Goal: Transaction & Acquisition: Book appointment/travel/reservation

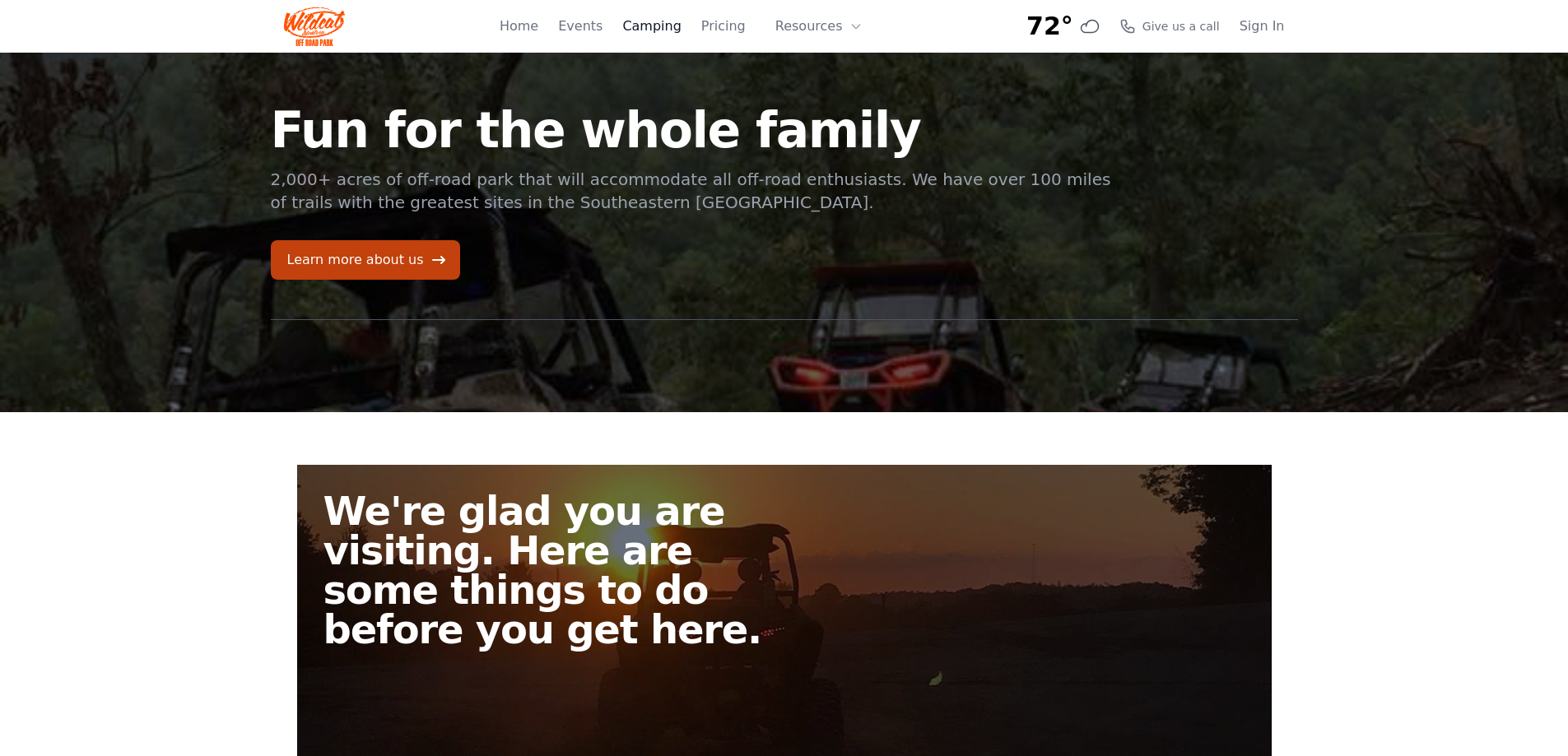
click at [668, 27] on link "Camping" at bounding box center [651, 25] width 59 height 20
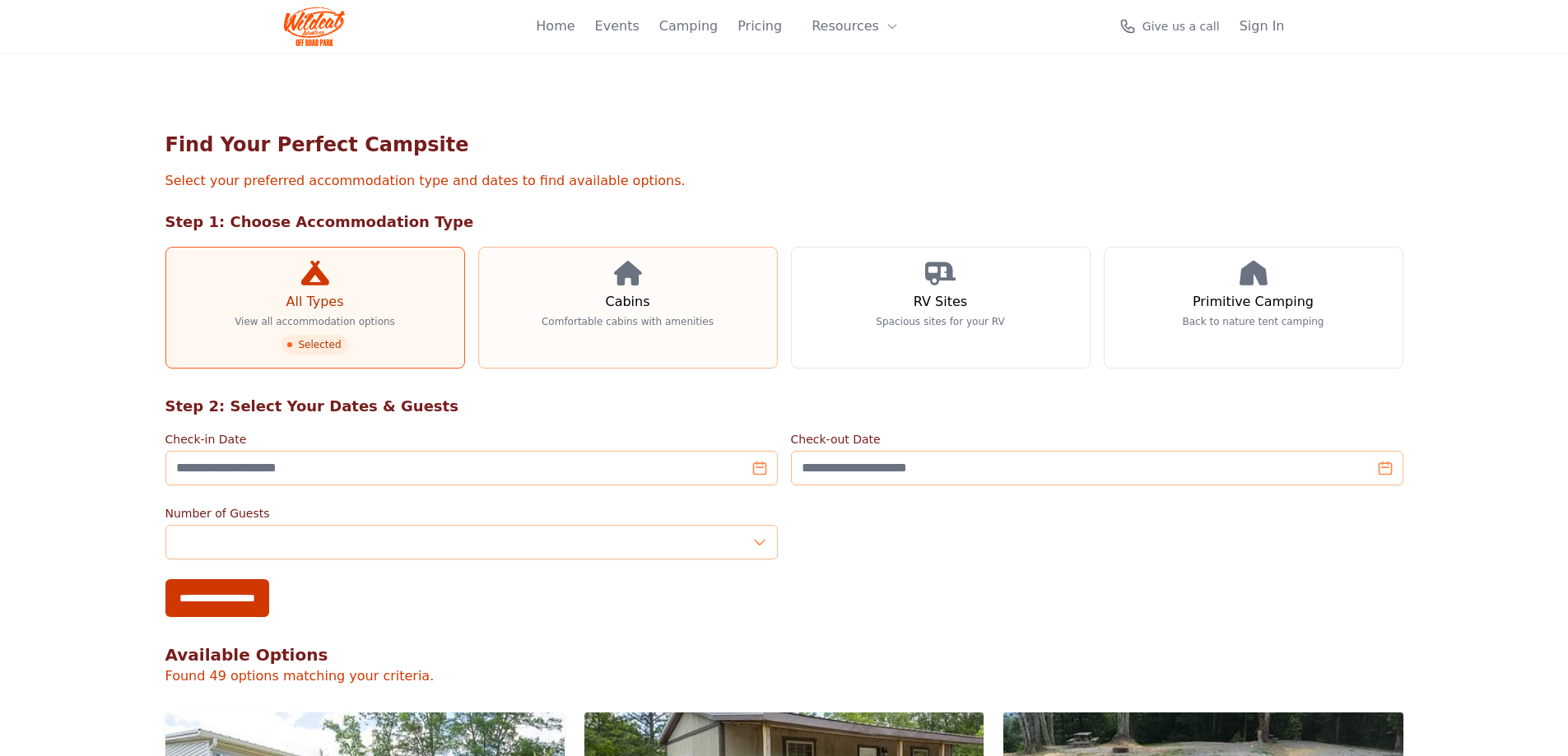
click at [651, 283] on link "Cabins Comfortable cabins with amenities" at bounding box center [627, 308] width 300 height 122
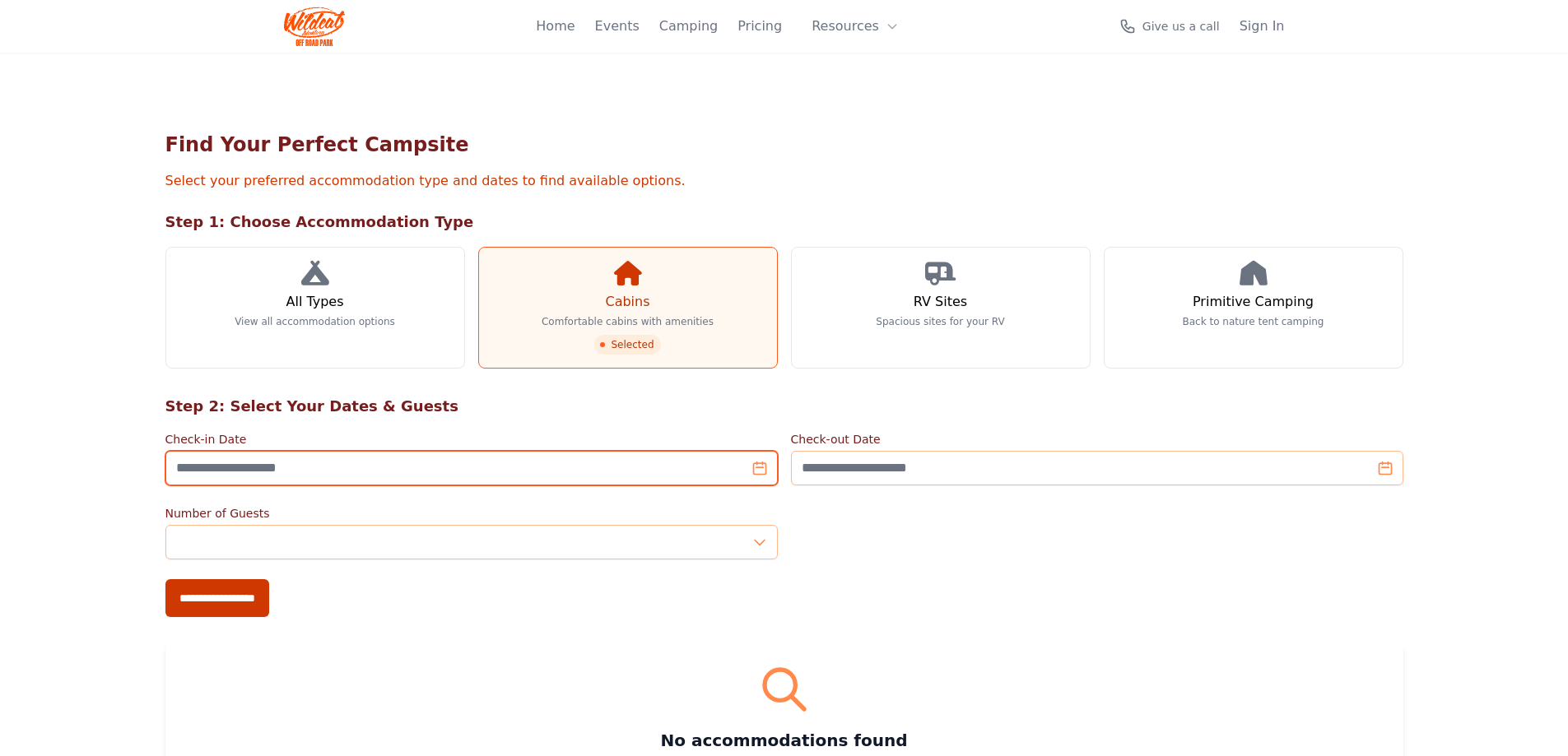
click at [759, 470] on input "Check-in Date" at bounding box center [472, 468] width 613 height 35
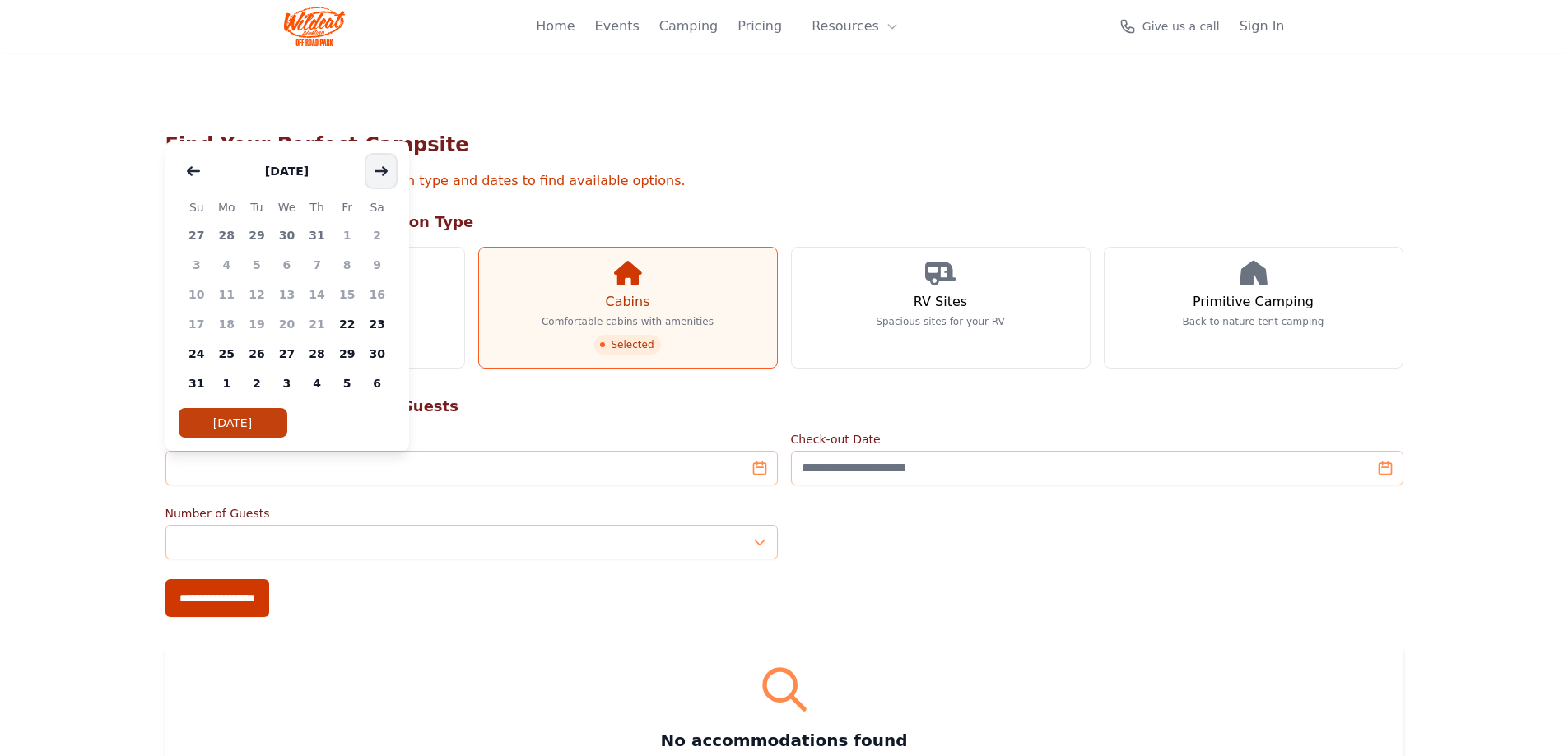
click at [381, 174] on icon "button" at bounding box center [381, 171] width 14 height 14
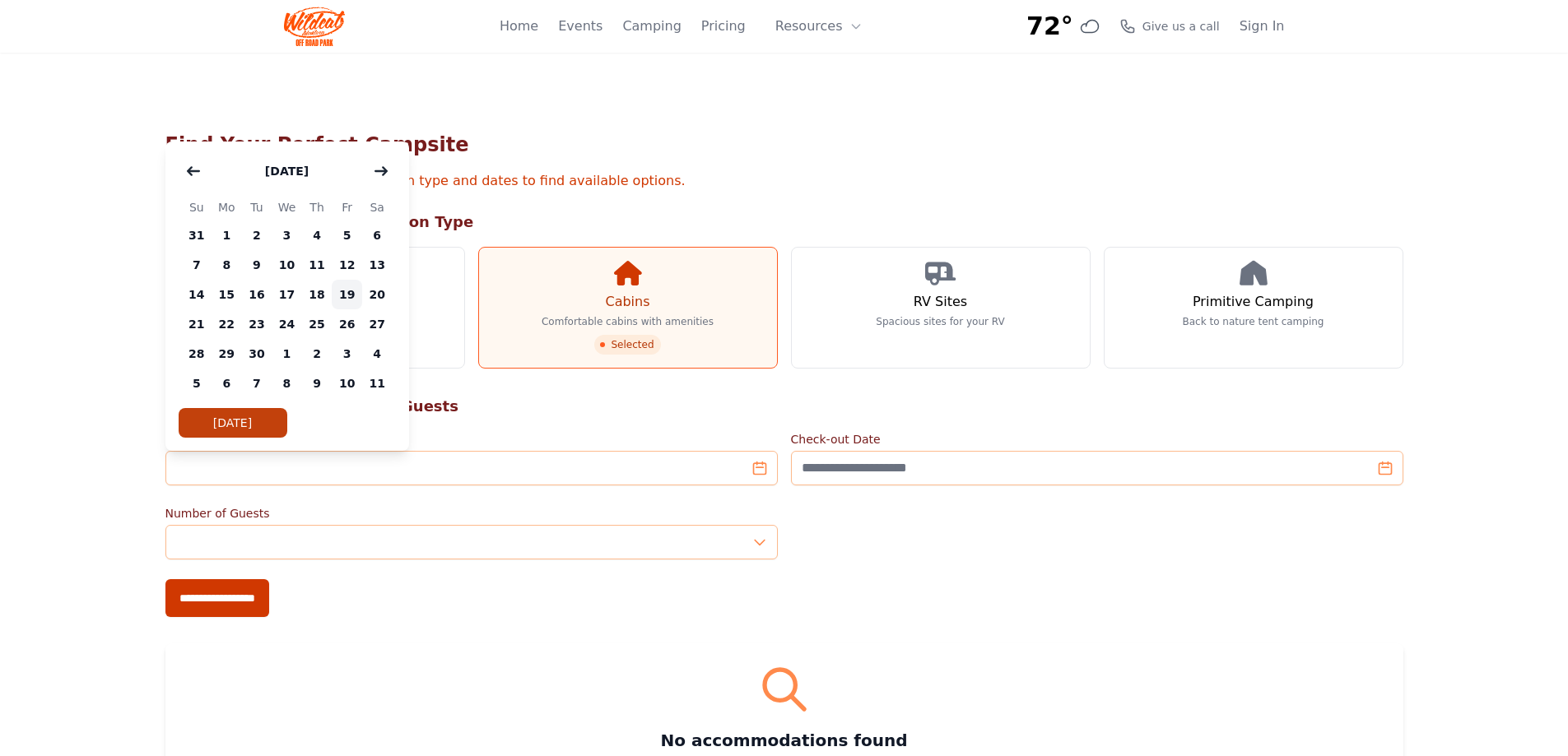
click at [344, 294] on span "19" at bounding box center [347, 294] width 31 height 30
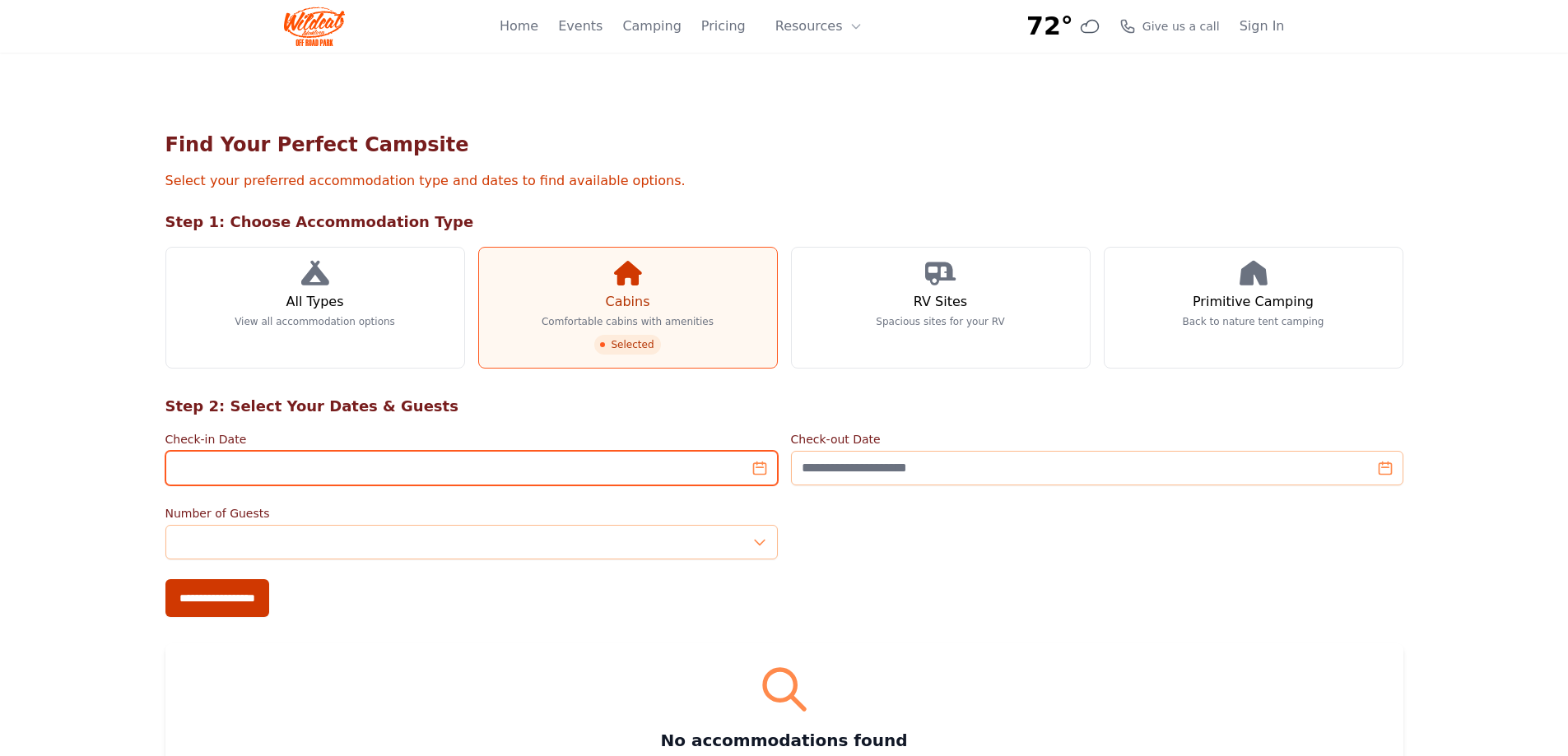
type input "**********"
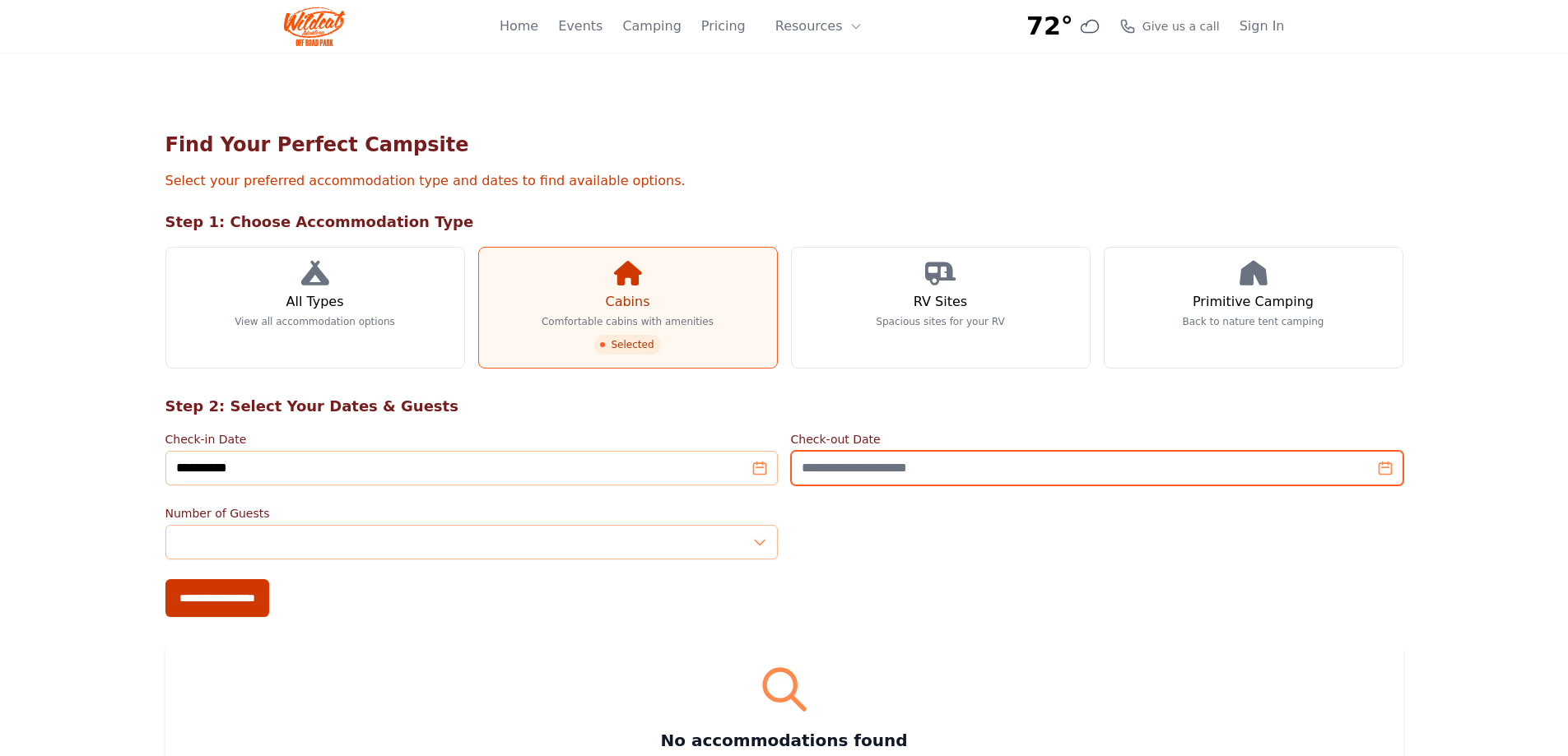
click at [857, 468] on input "Check-out Date" at bounding box center [1097, 468] width 613 height 35
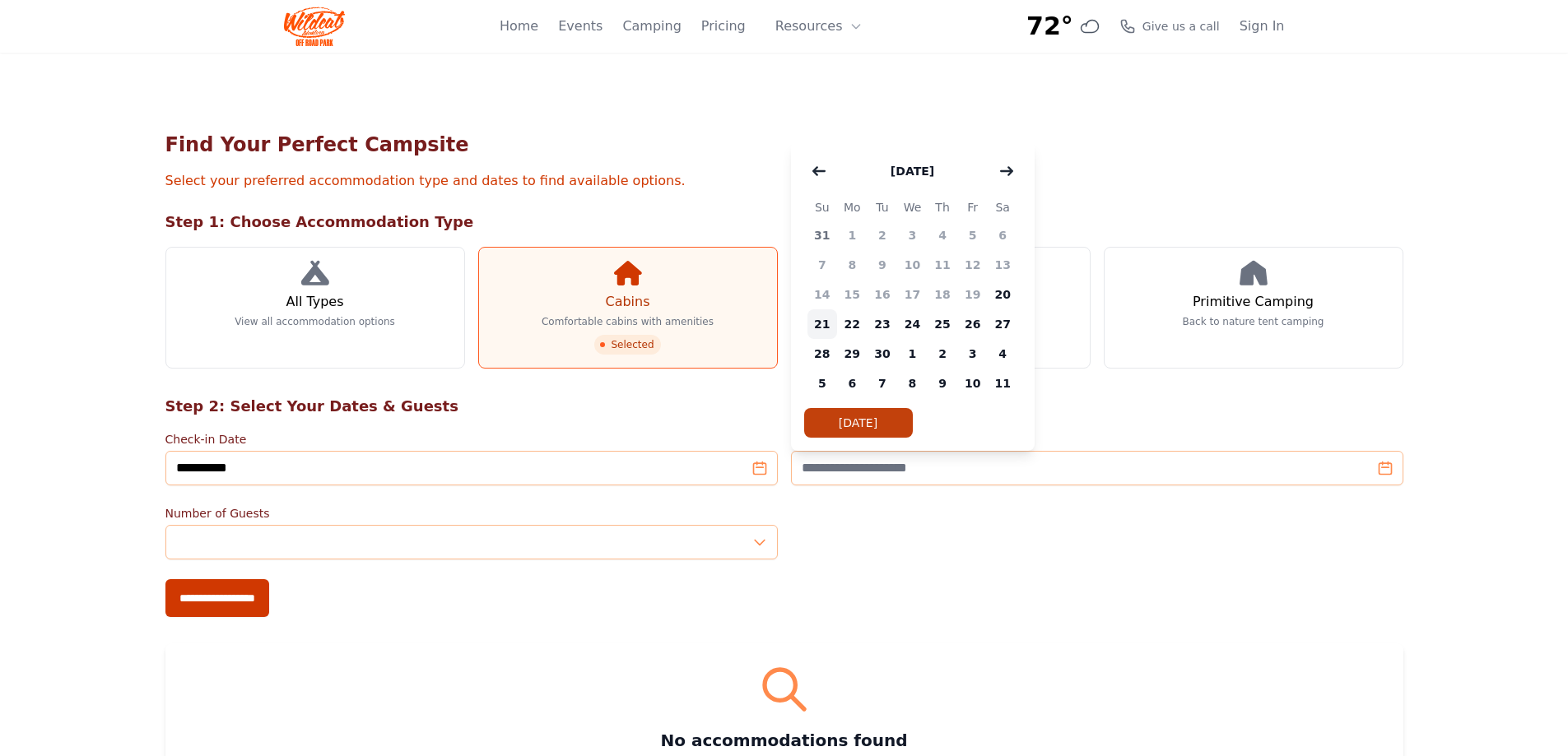
click at [817, 314] on span "21" at bounding box center [822, 324] width 31 height 30
type input "**********"
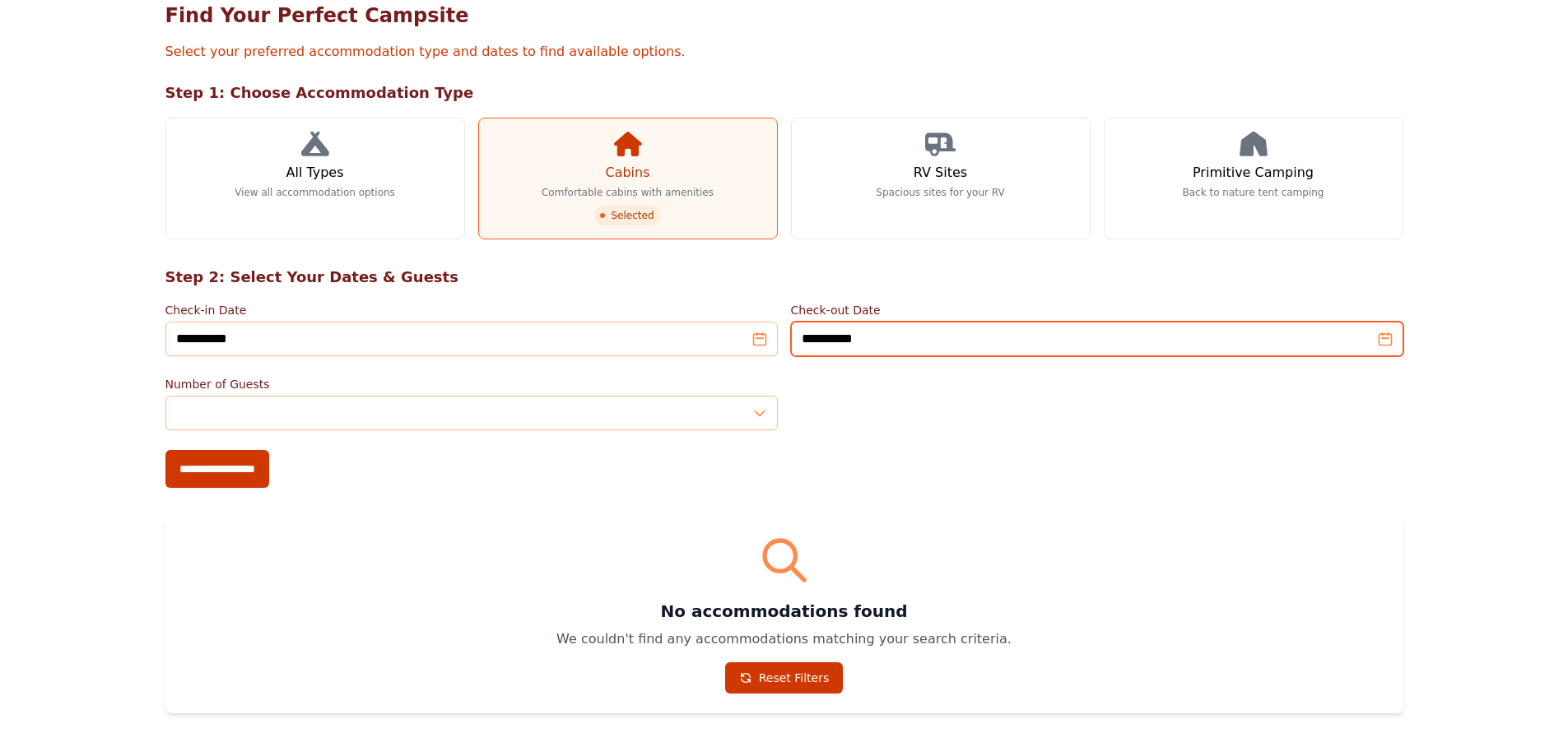
scroll to position [165, 0]
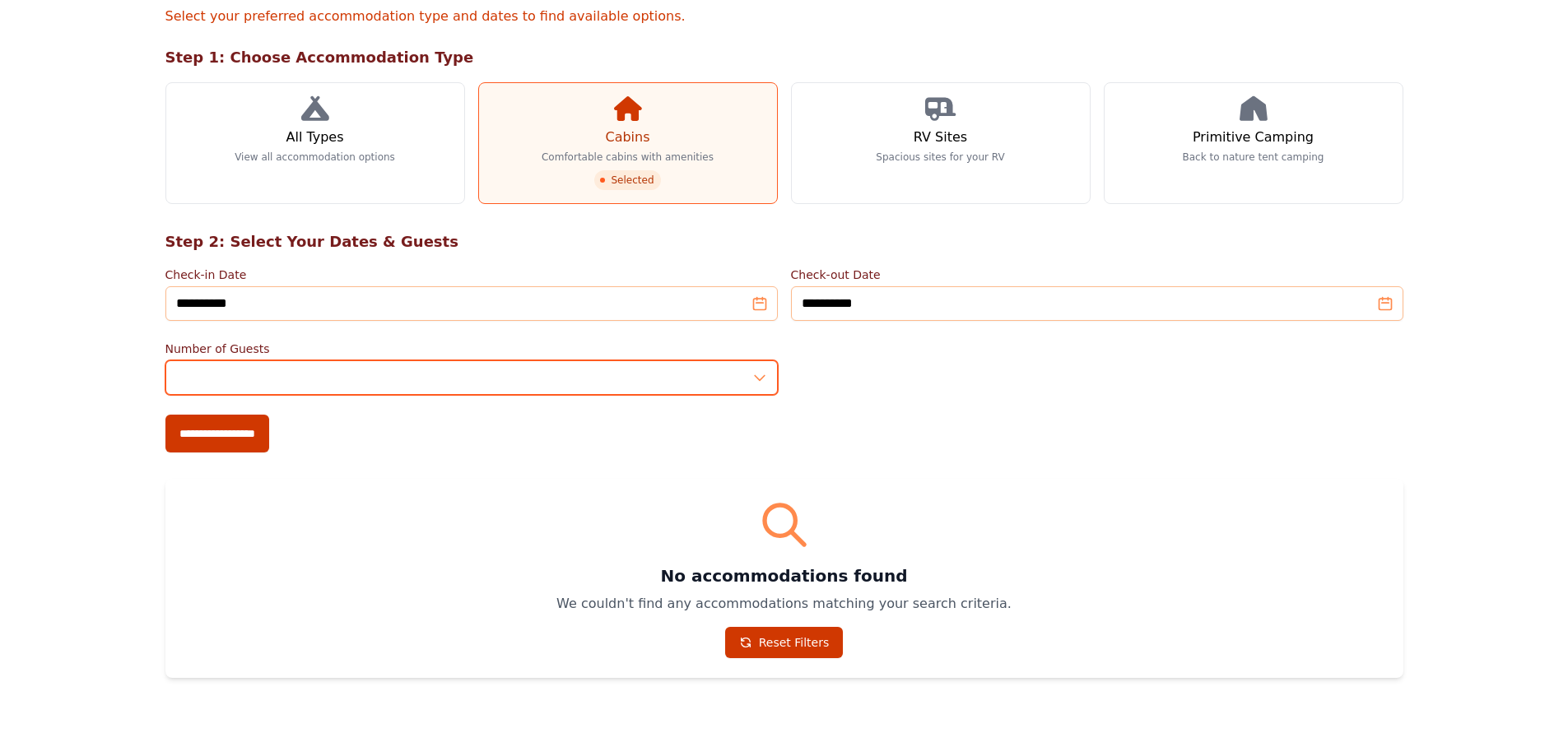
click at [450, 384] on input "*" at bounding box center [472, 378] width 613 height 35
click at [759, 374] on input "*" at bounding box center [472, 378] width 613 height 35
type input "*"
click at [759, 374] on input "*" at bounding box center [472, 378] width 613 height 35
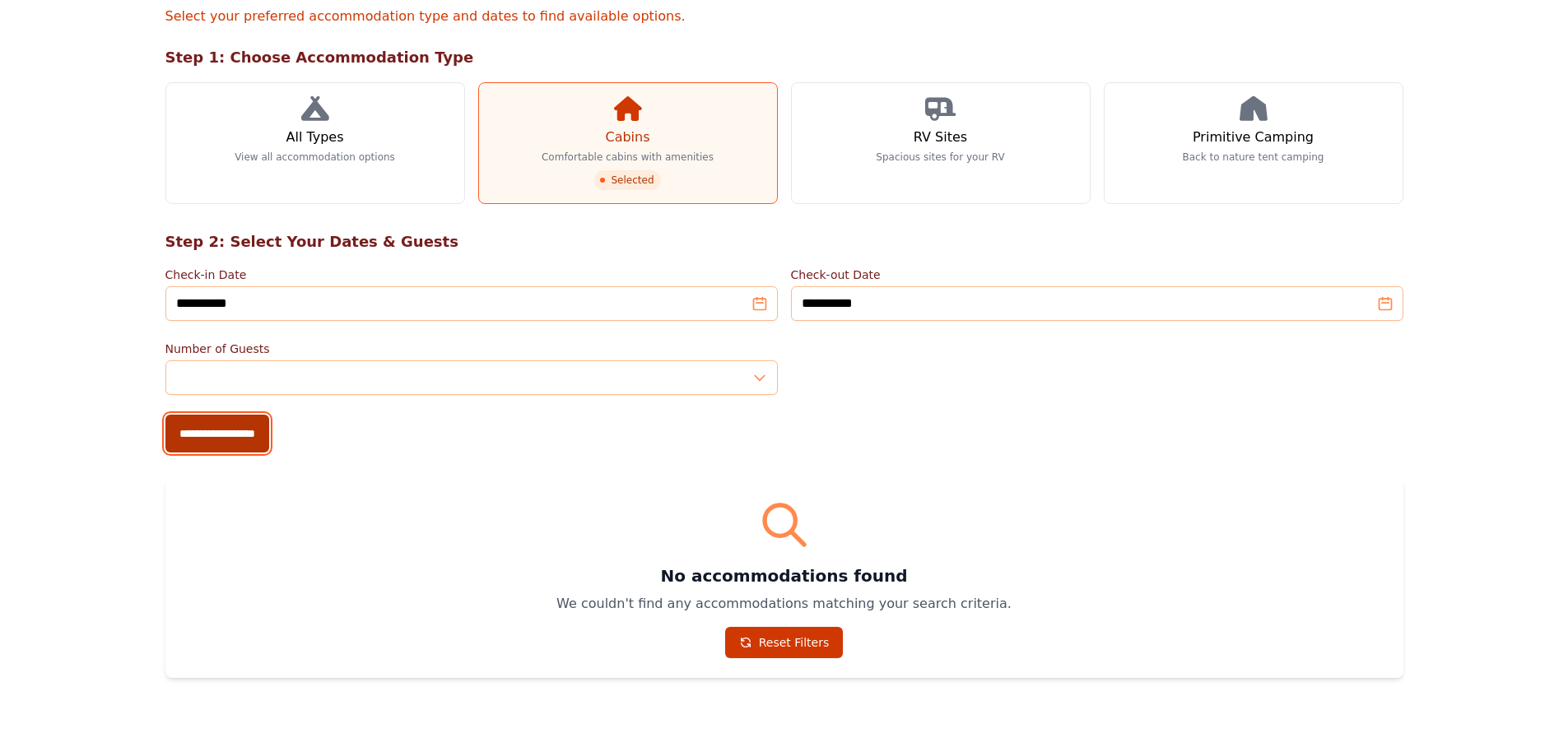
click at [259, 440] on input "**********" at bounding box center [217, 434] width 104 height 38
type input "**********"
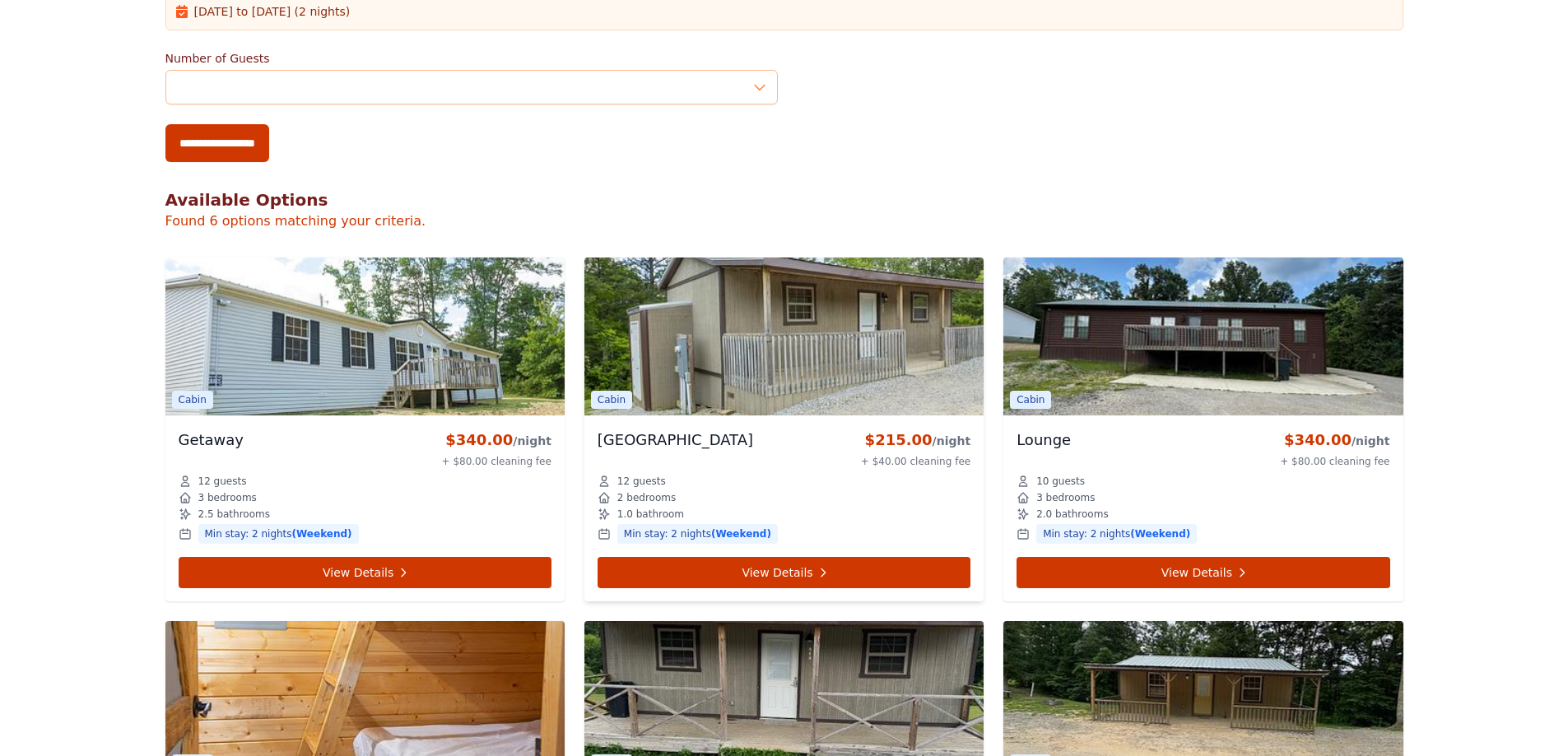
scroll to position [591, 0]
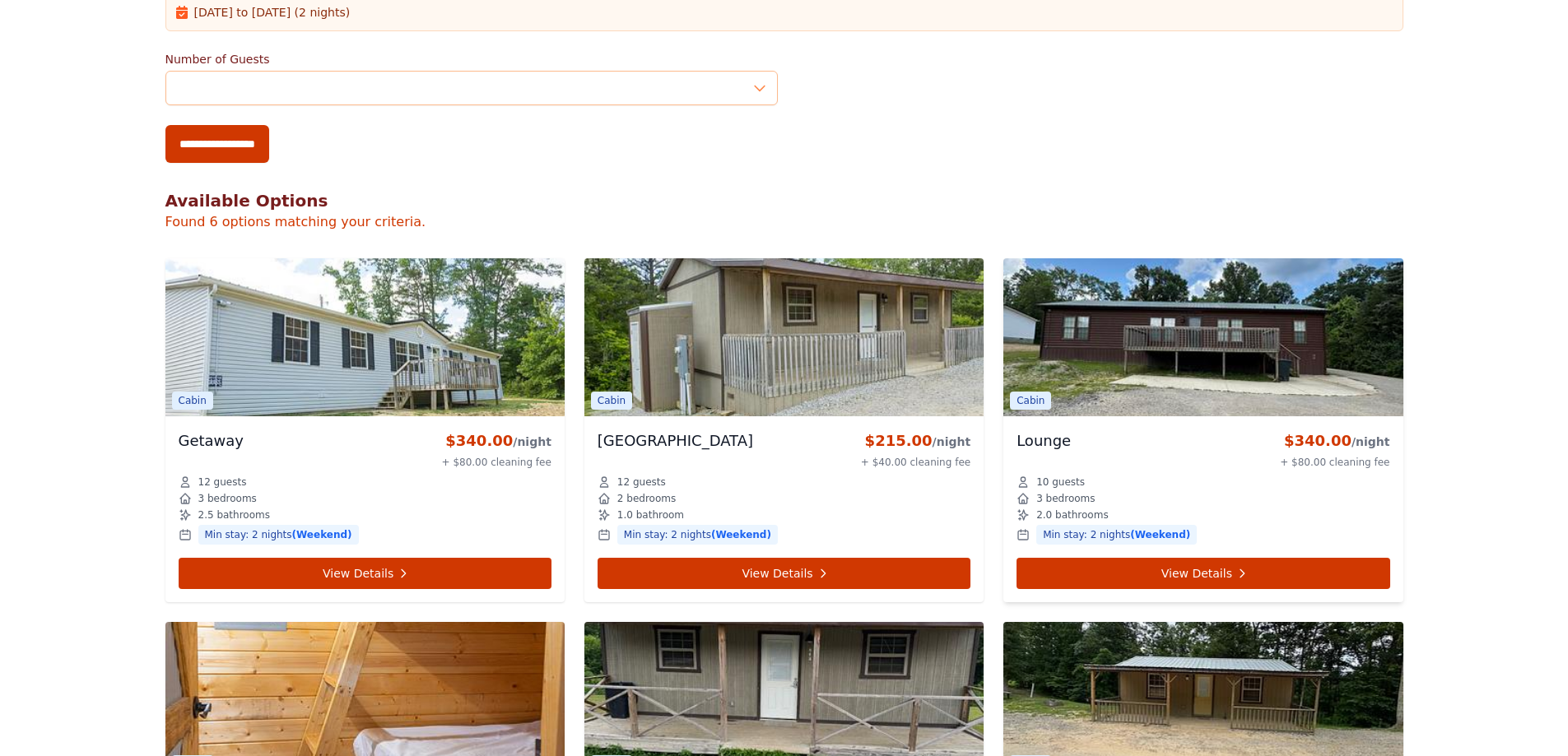
click at [1212, 313] on img at bounding box center [1202, 338] width 399 height 158
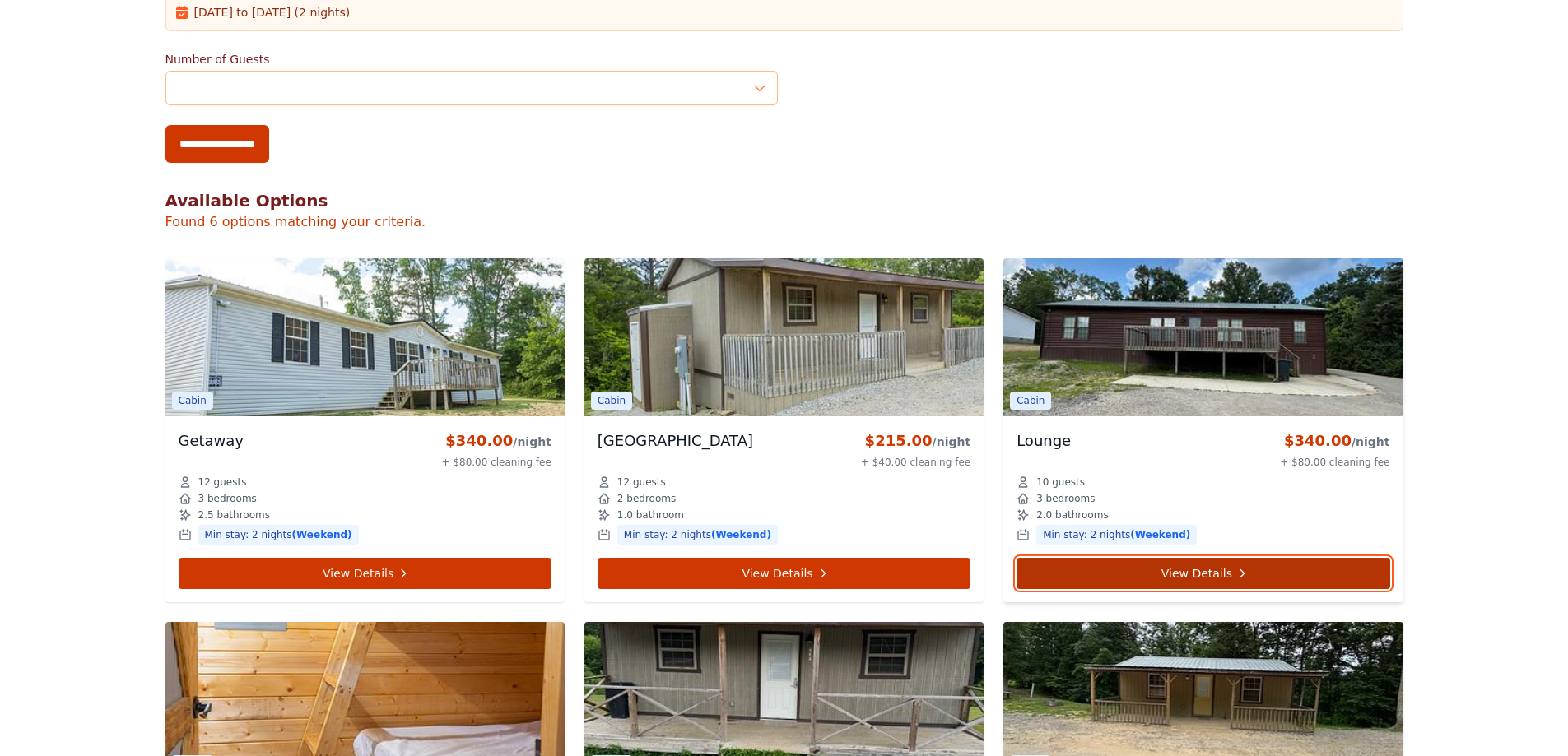
click at [1196, 576] on link "View Details" at bounding box center [1202, 574] width 372 height 31
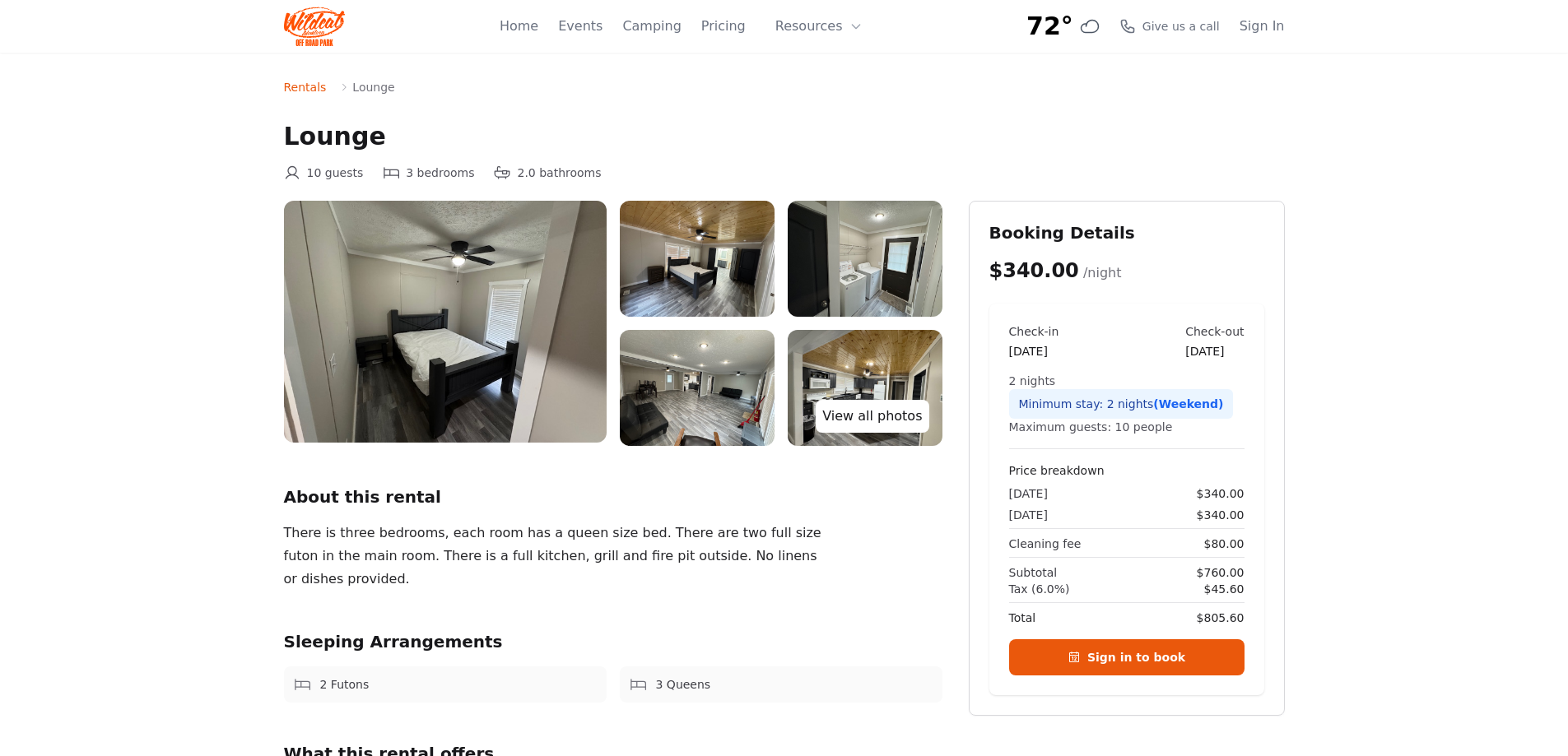
click at [872, 421] on link "View all photos" at bounding box center [871, 416] width 113 height 33
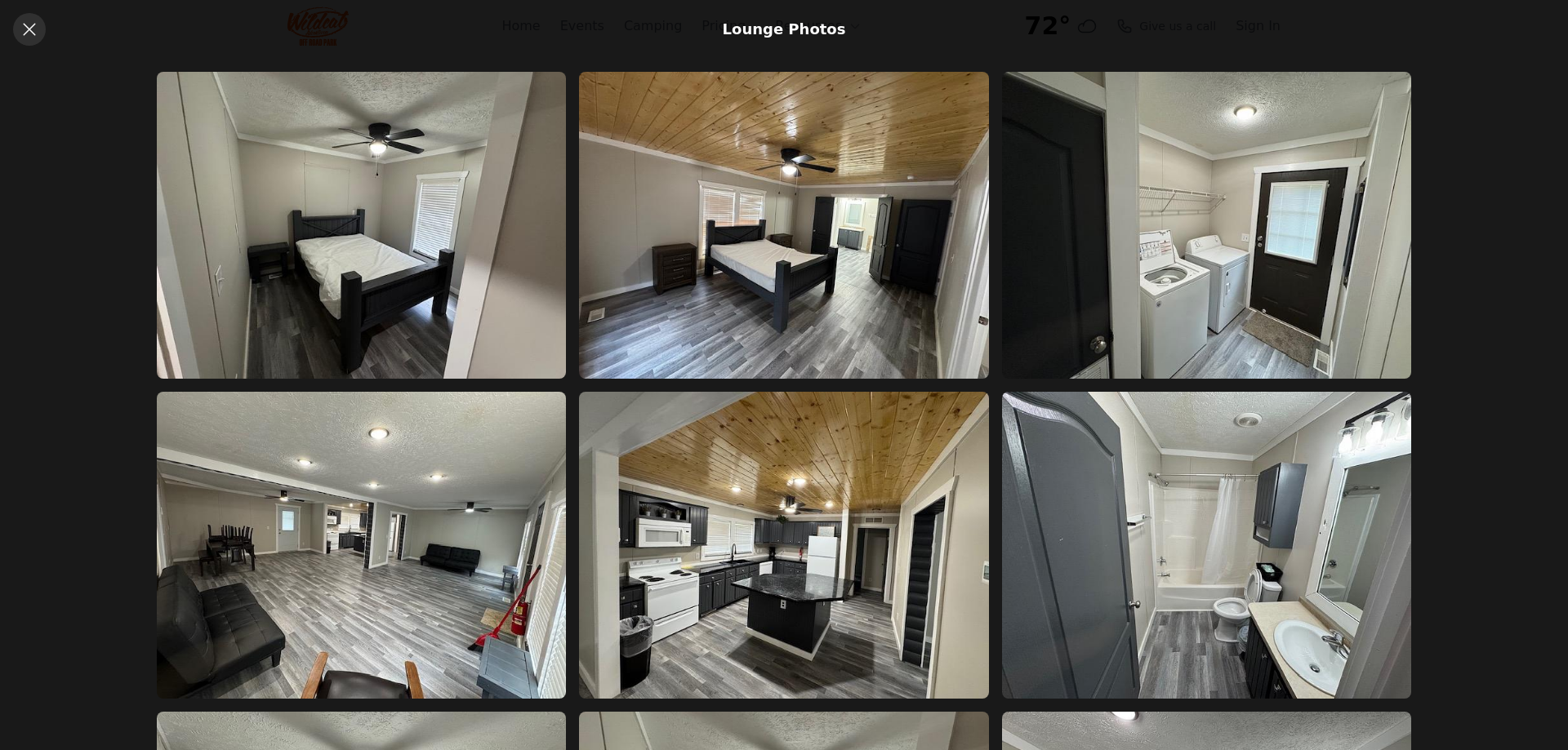
click at [32, 29] on icon at bounding box center [29, 29] width 19 height 19
click at [27, 28] on icon at bounding box center [29, 29] width 13 height 13
click at [22, 25] on icon at bounding box center [29, 29] width 19 height 19
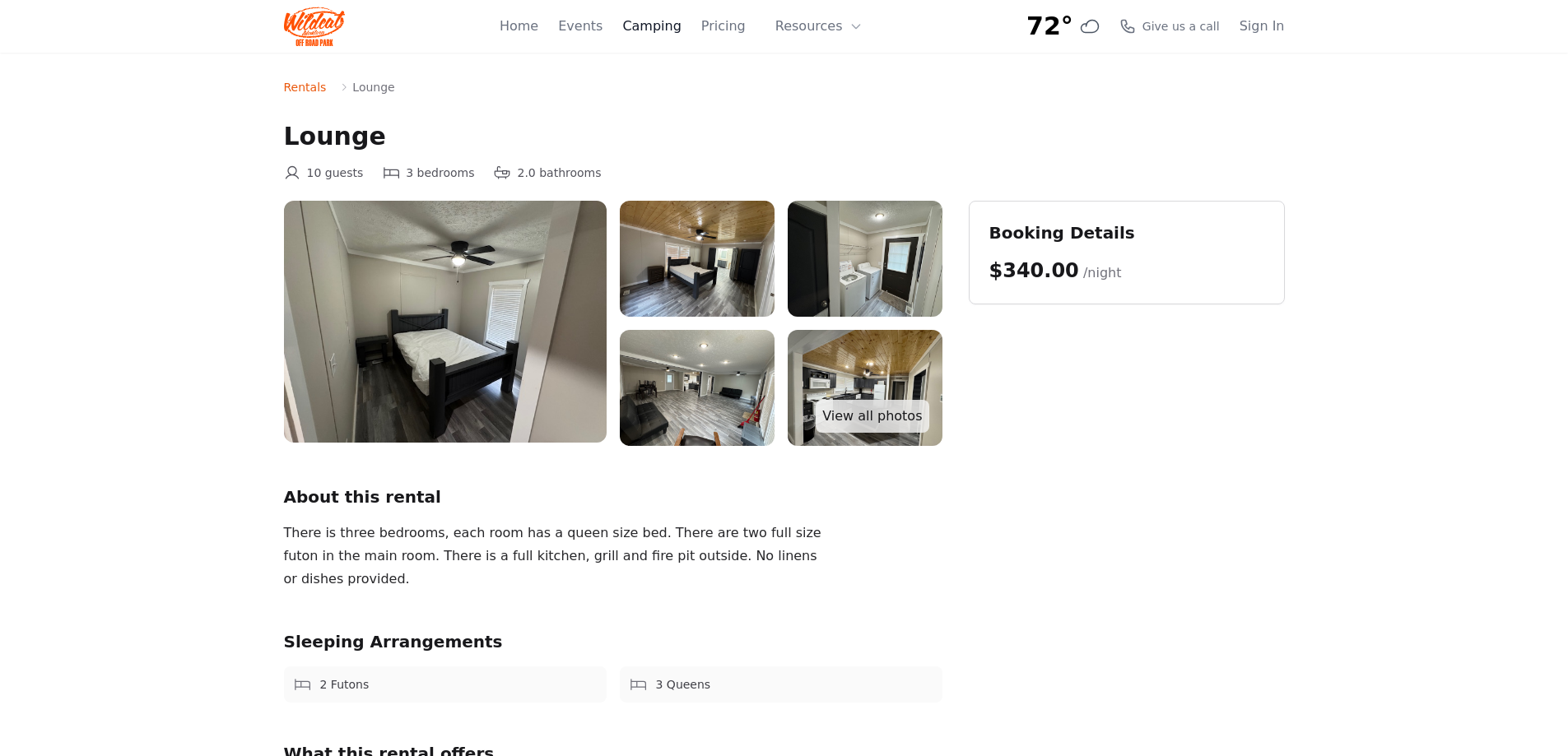
click at [655, 31] on link "Camping" at bounding box center [651, 25] width 59 height 20
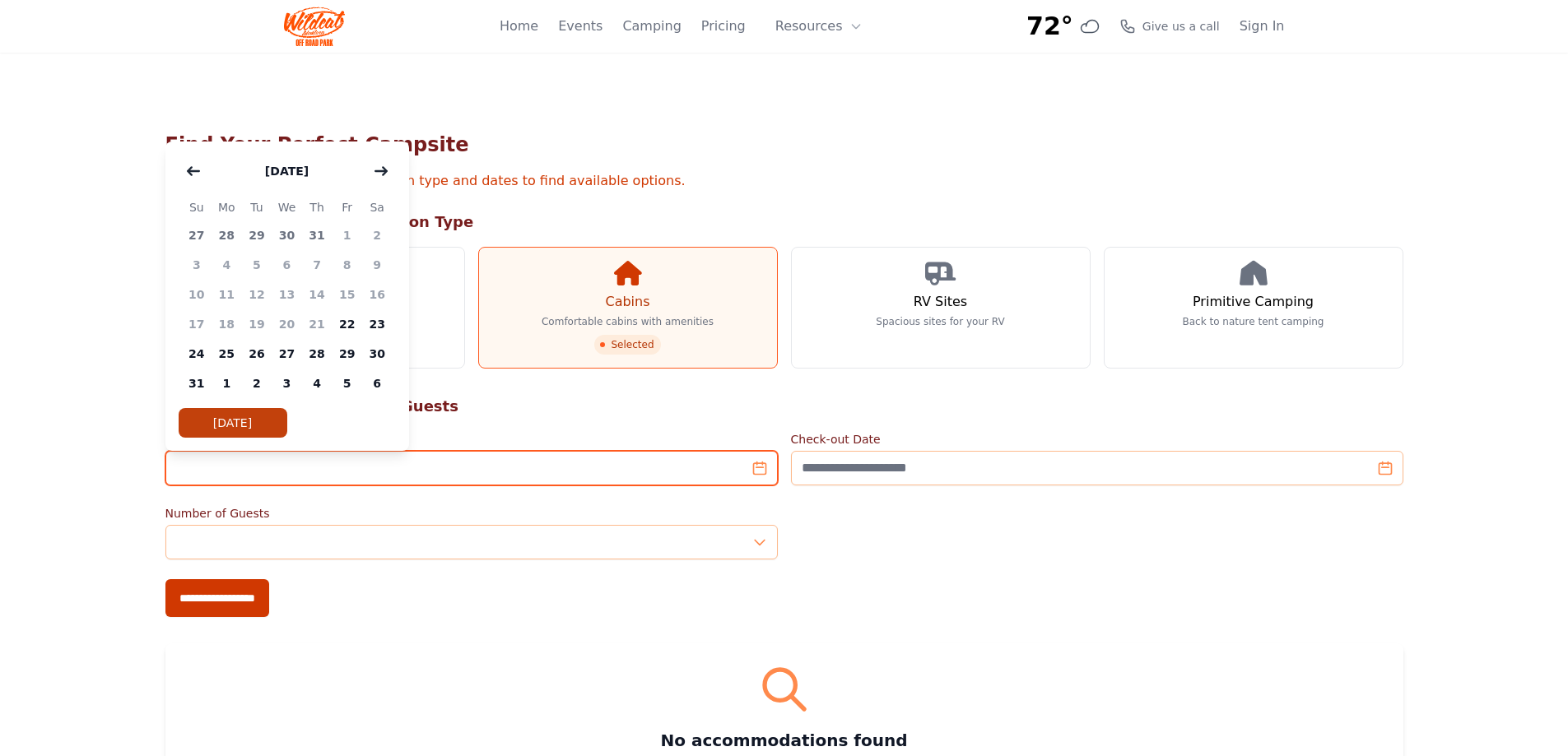
click at [479, 470] on input "Check-in Date" at bounding box center [472, 468] width 613 height 35
click at [383, 165] on icon "button" at bounding box center [381, 171] width 14 height 14
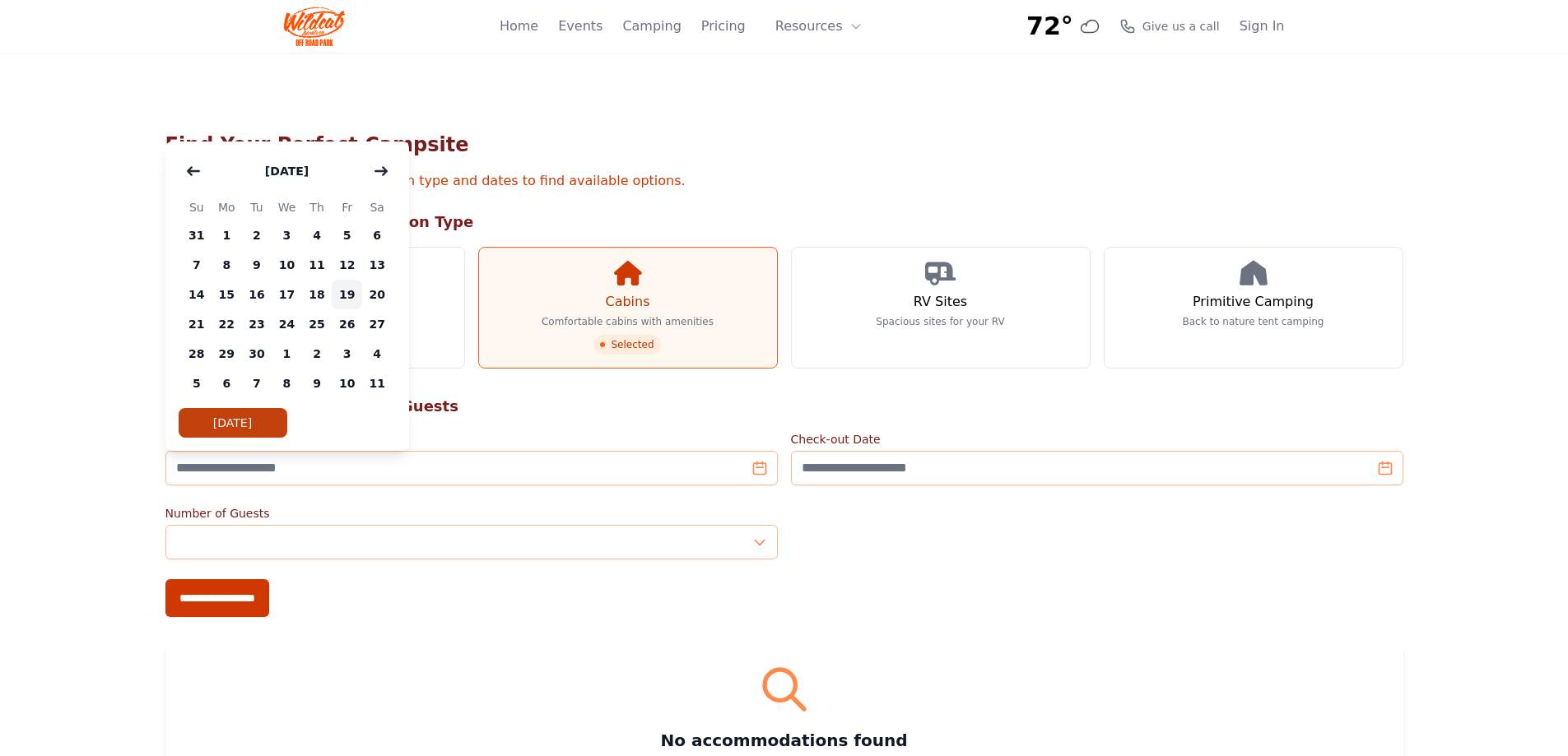
click at [352, 296] on span "19" at bounding box center [347, 294] width 31 height 30
type input "**********"
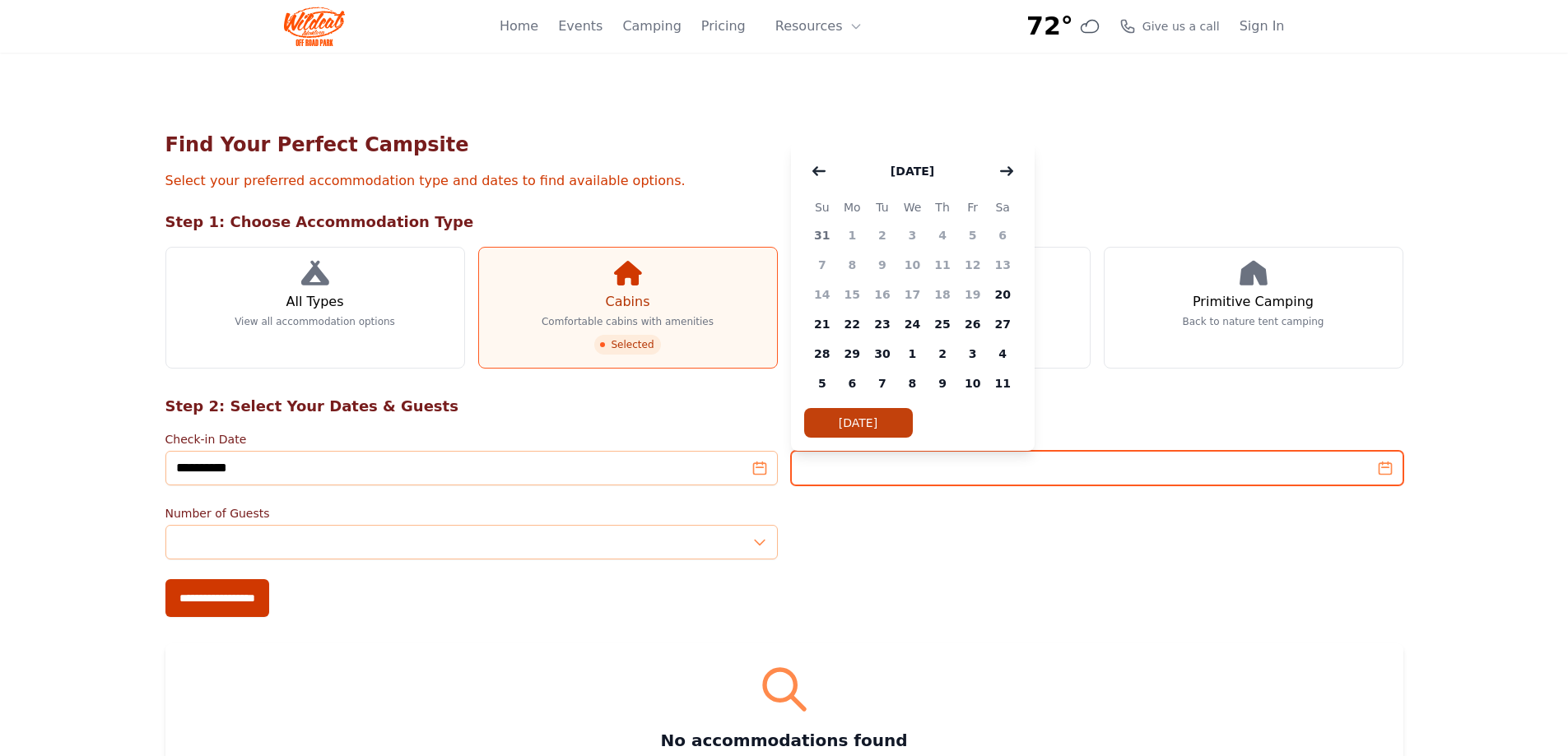
click at [864, 468] on input "Check-out Date" at bounding box center [1097, 468] width 613 height 35
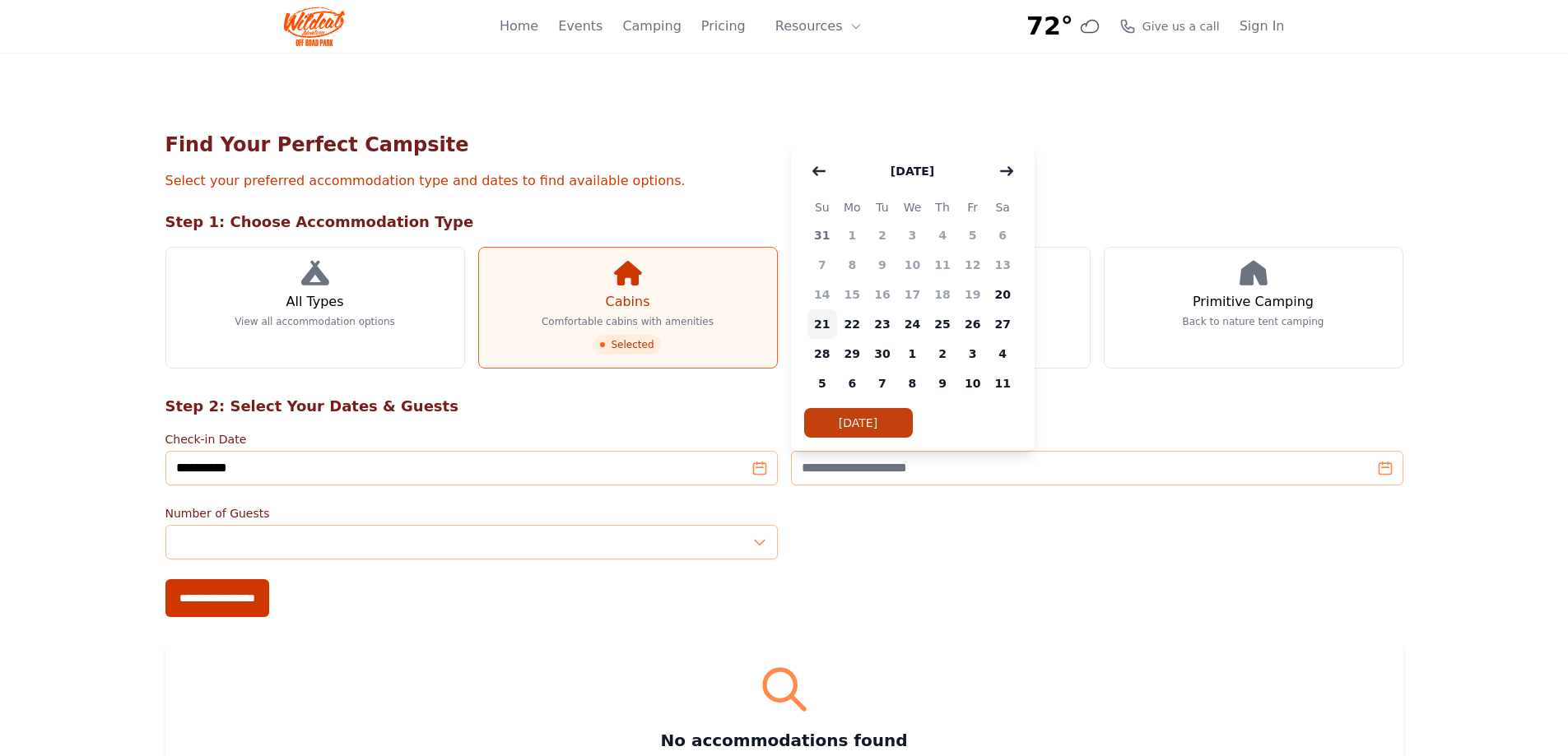
click at [820, 321] on span "21" at bounding box center [822, 324] width 31 height 30
type input "**********"
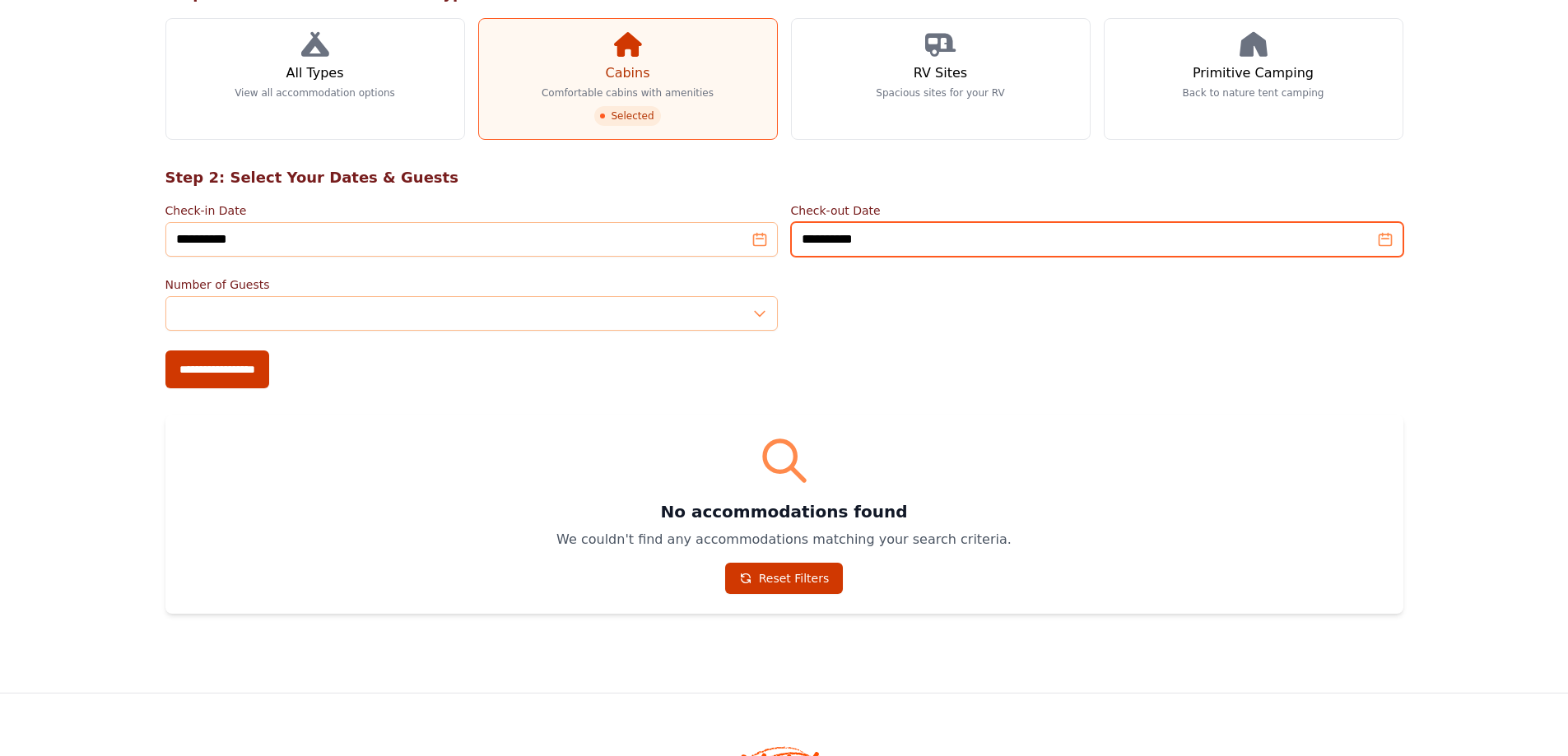
scroll to position [247, 0]
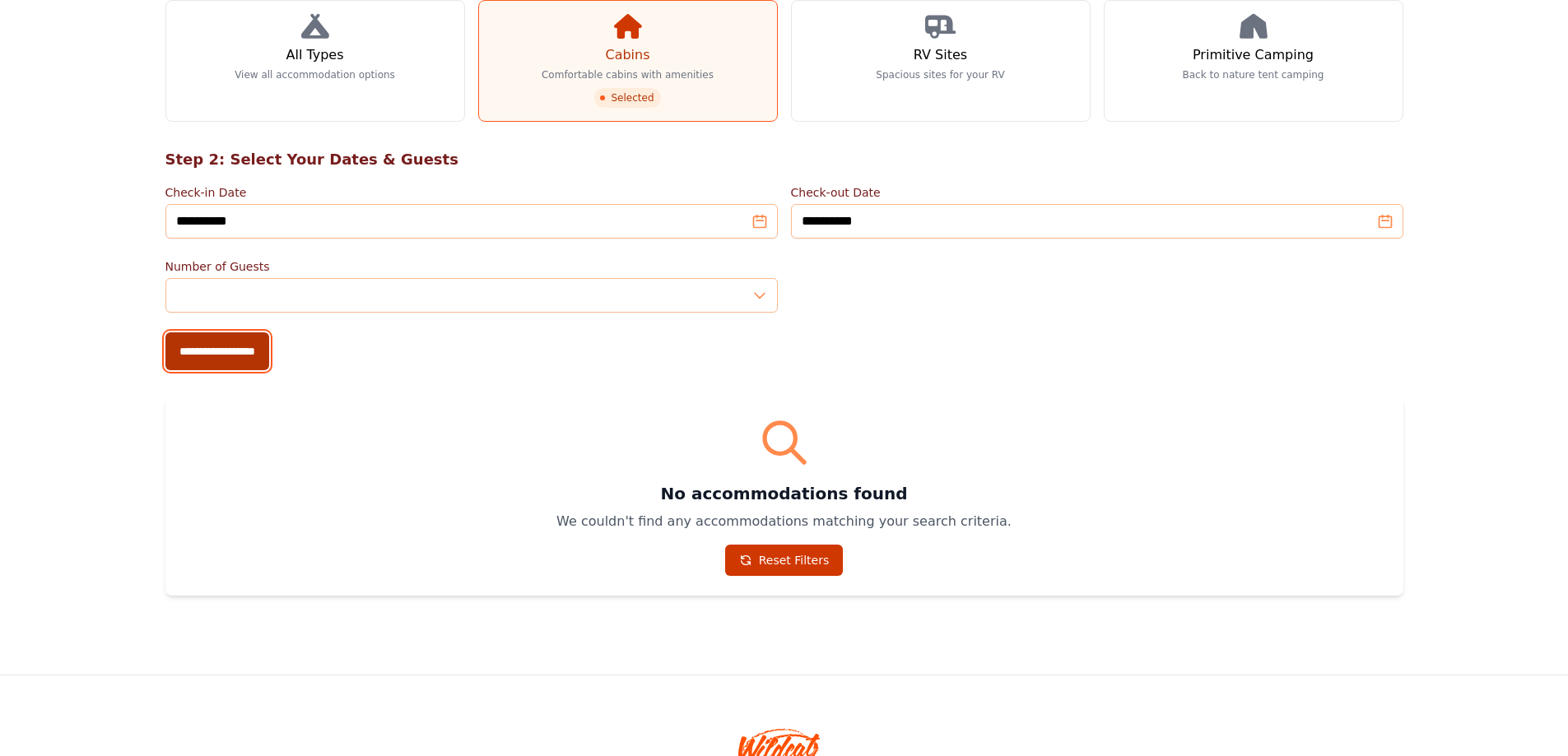
click at [255, 350] on input "**********" at bounding box center [217, 351] width 104 height 38
type input "**********"
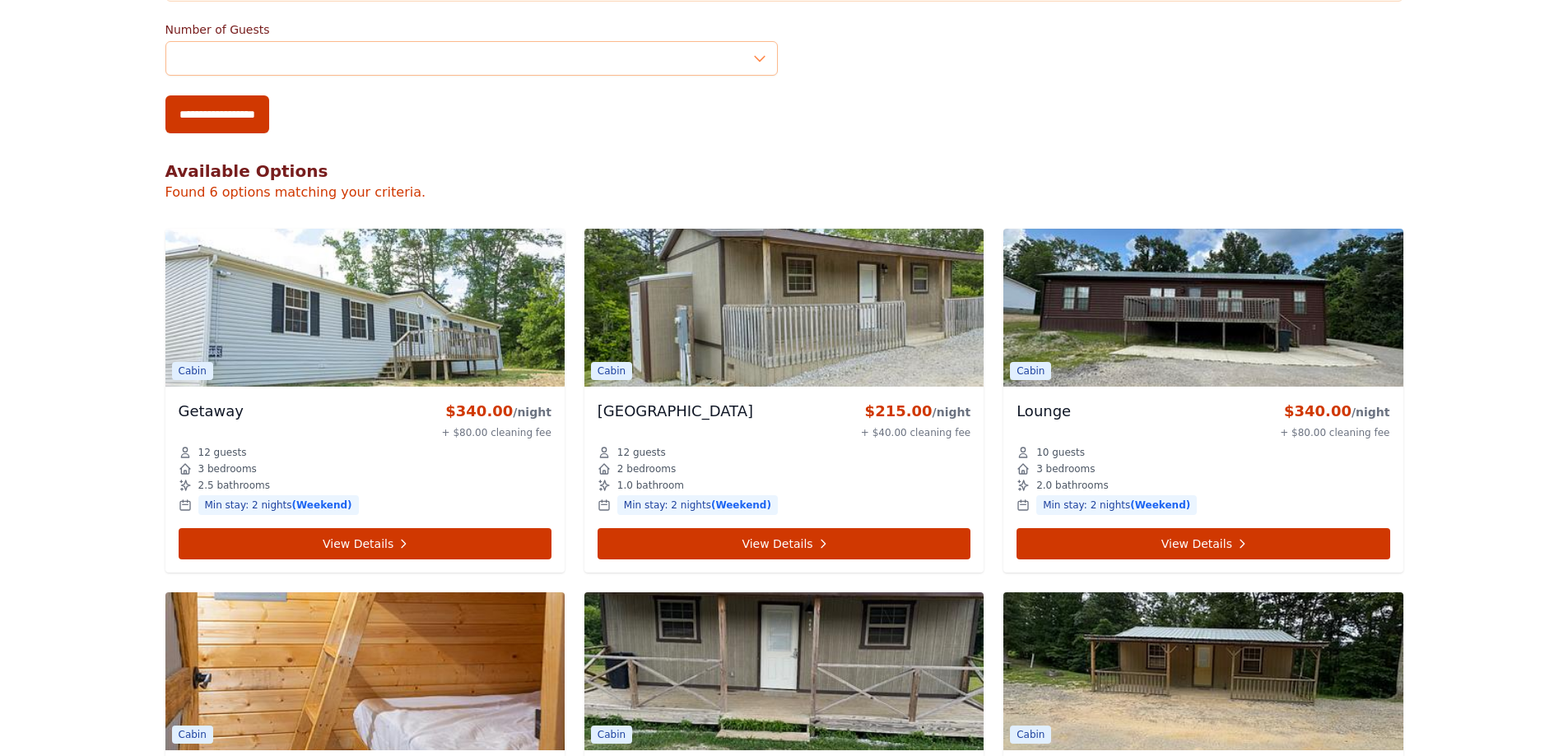
scroll to position [658, 0]
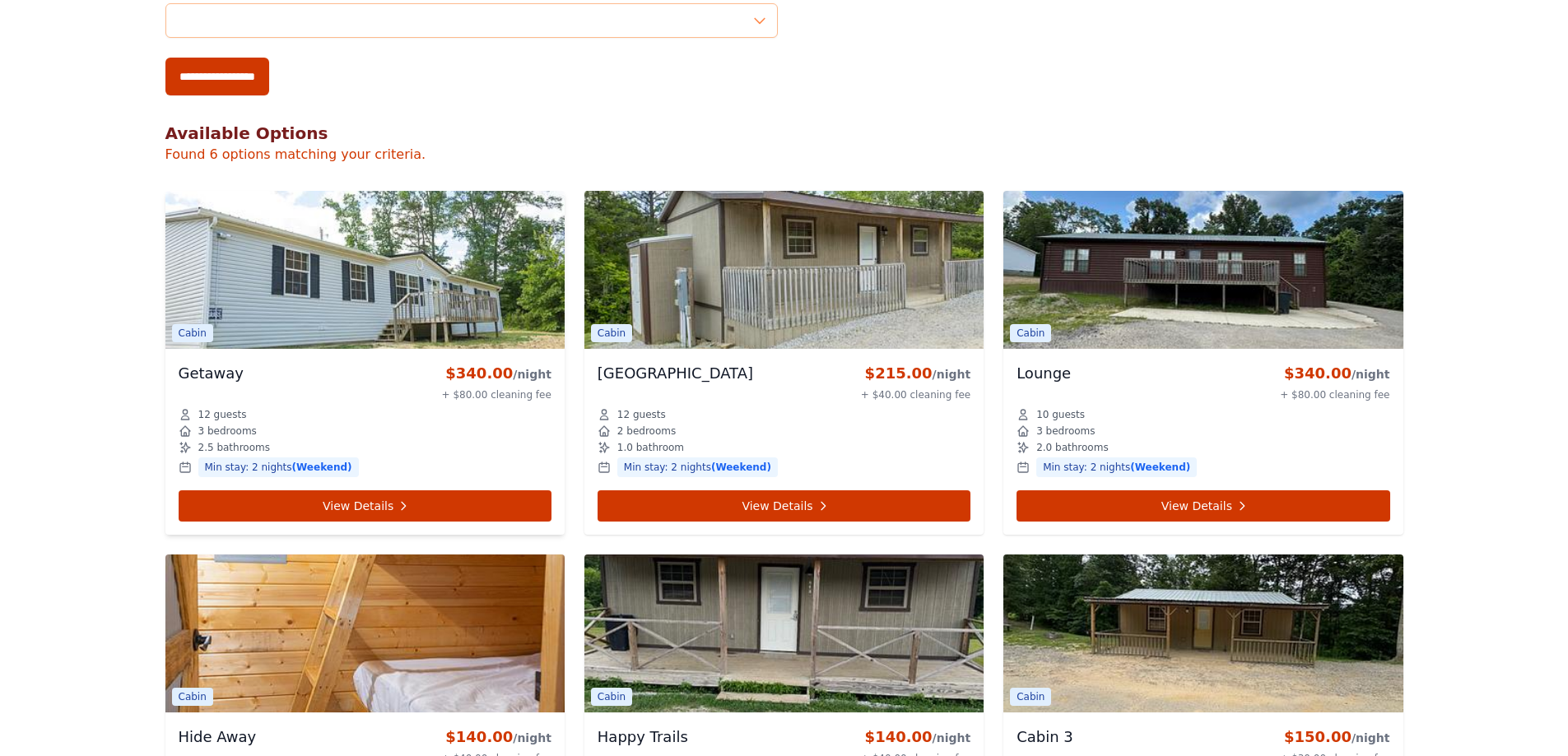
click at [378, 288] on img at bounding box center [365, 270] width 399 height 158
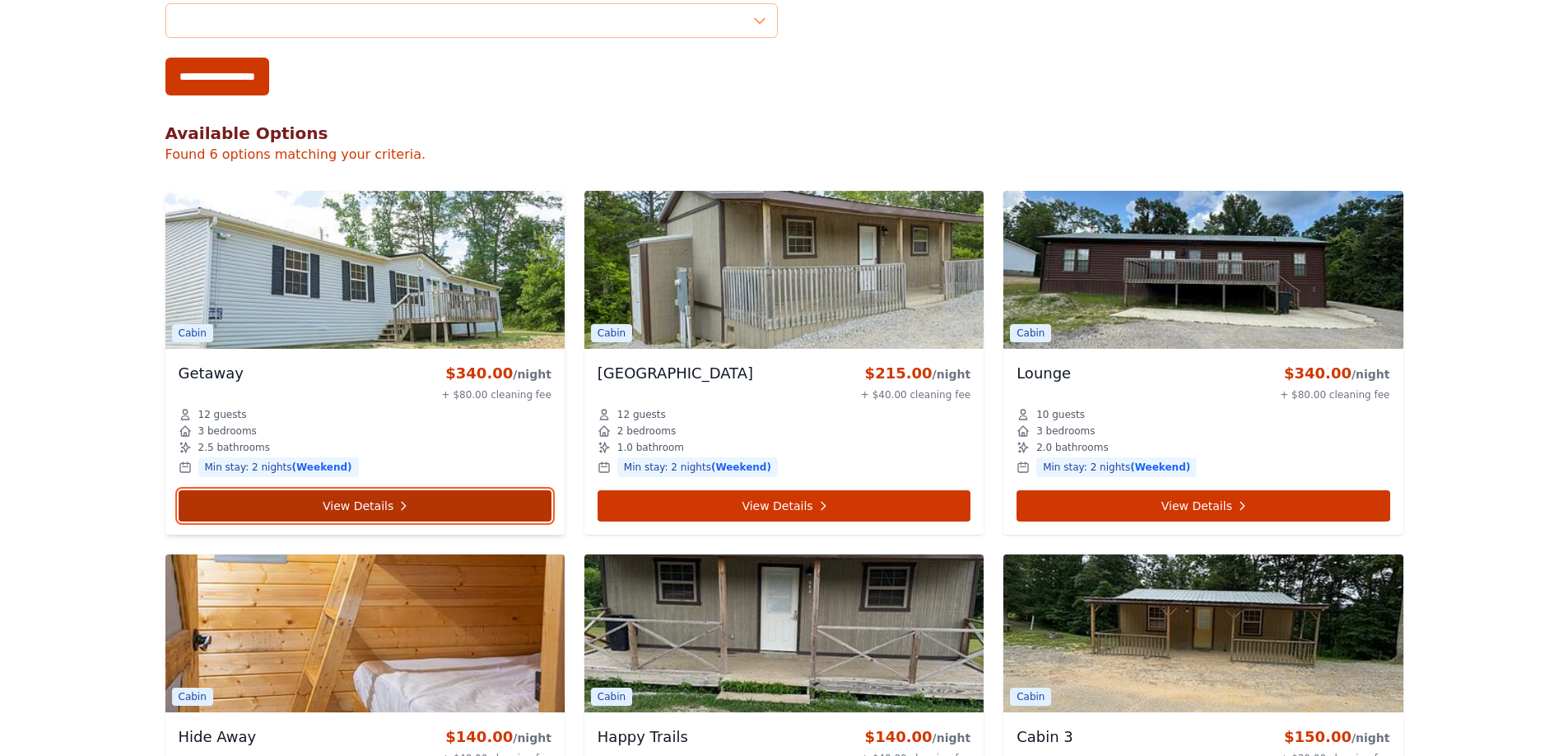
click at [413, 501] on link "View Details" at bounding box center [364, 506] width 372 height 31
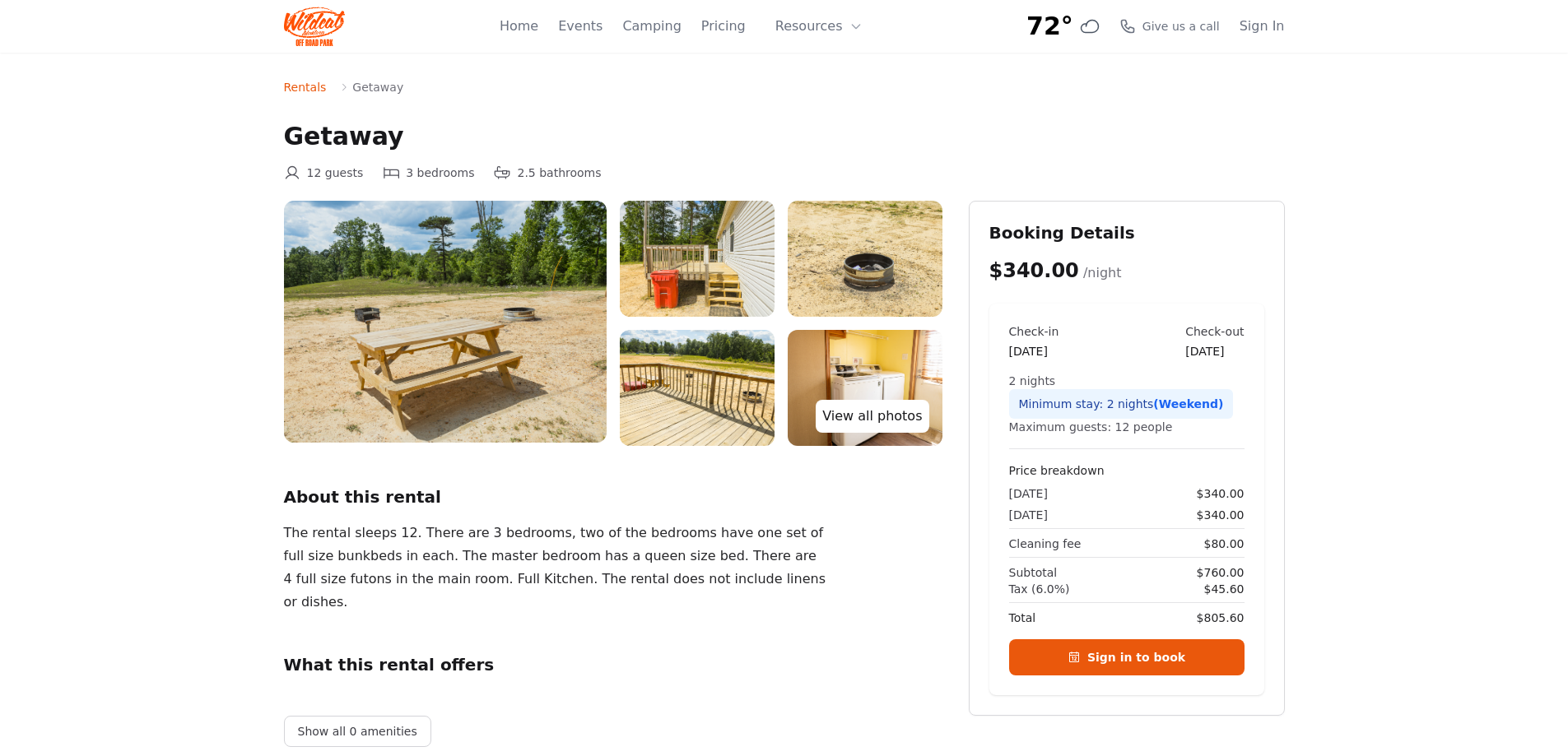
click at [872, 413] on link "View all photos" at bounding box center [871, 416] width 113 height 33
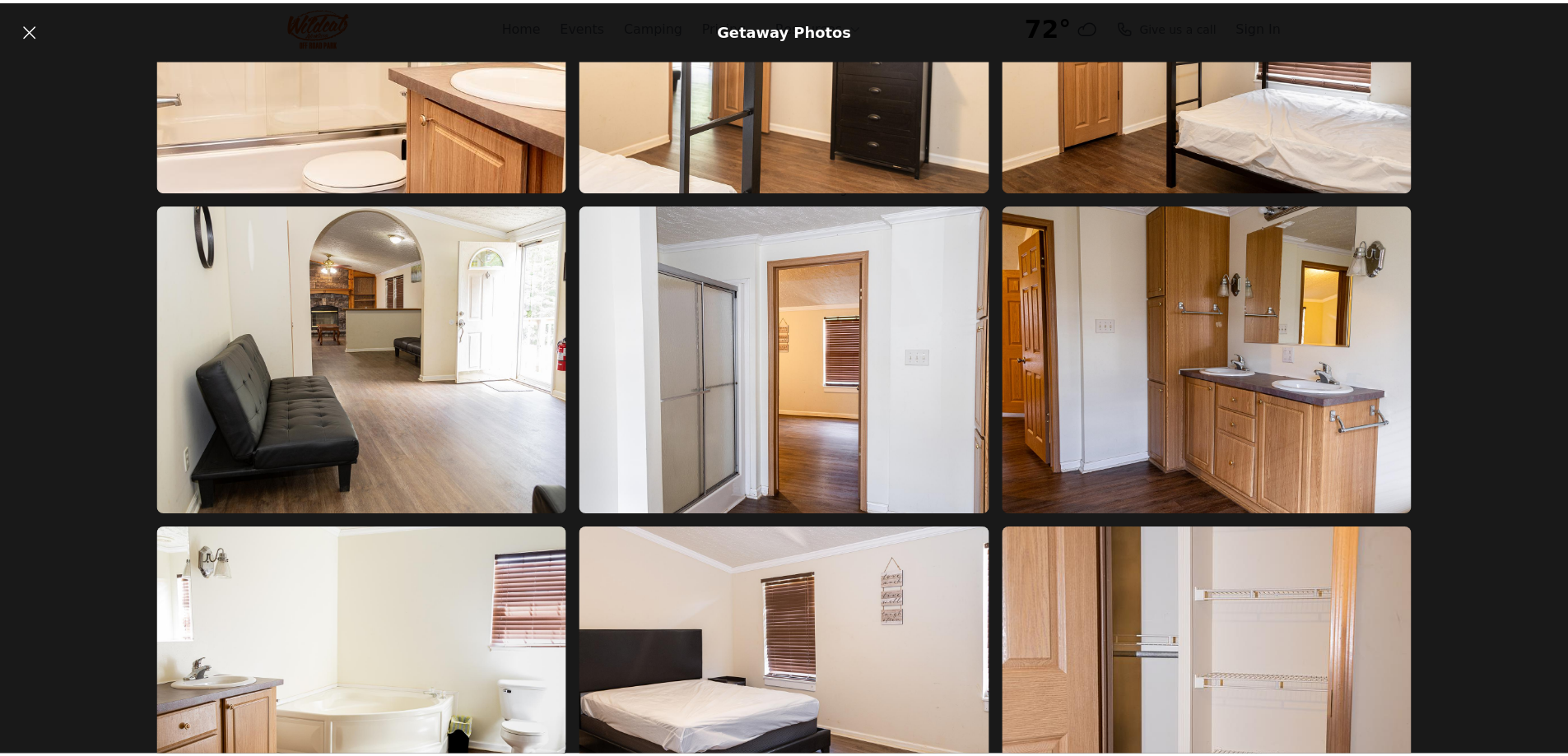
scroll to position [2124, 0]
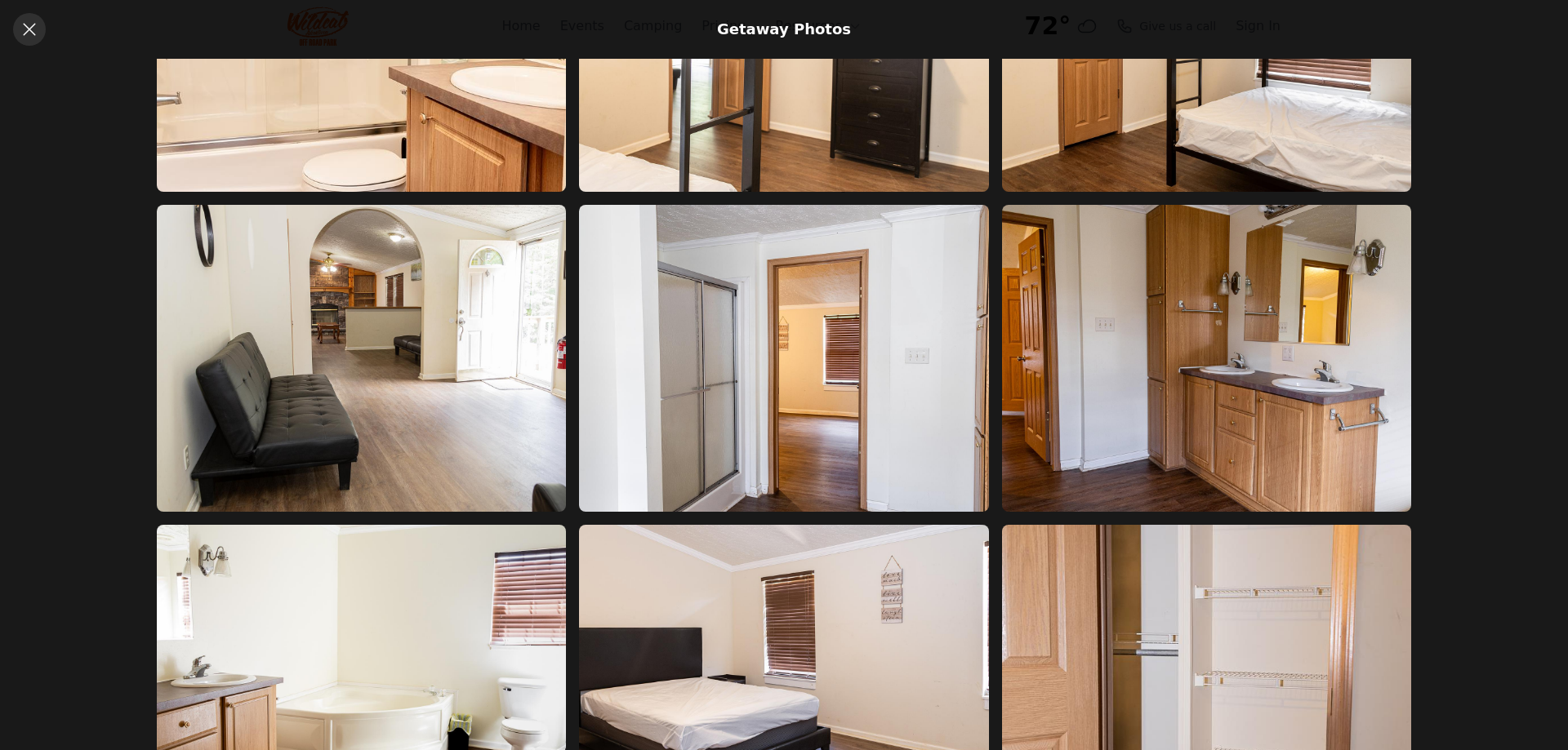
click at [29, 25] on icon at bounding box center [29, 29] width 19 height 19
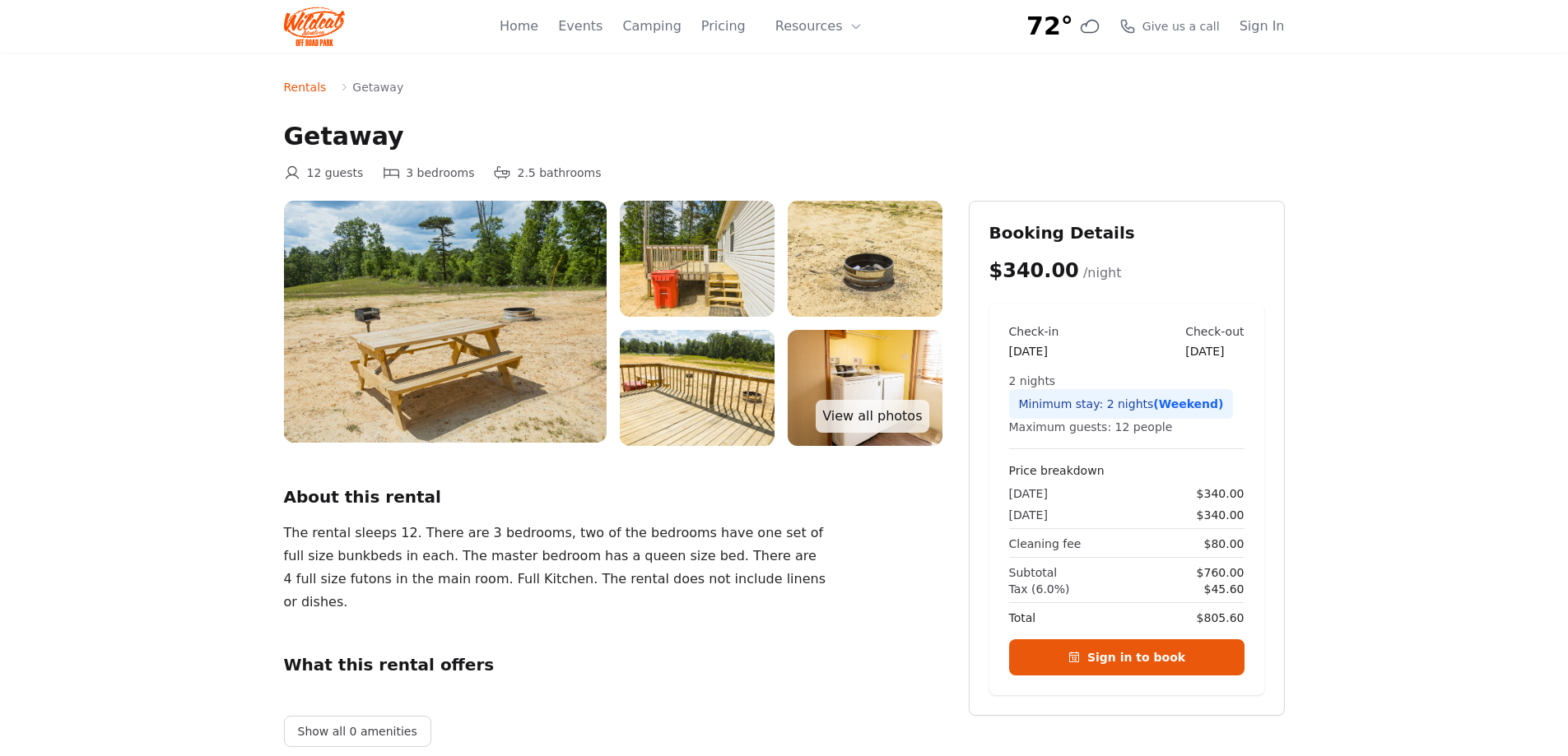
scroll to position [658, 0]
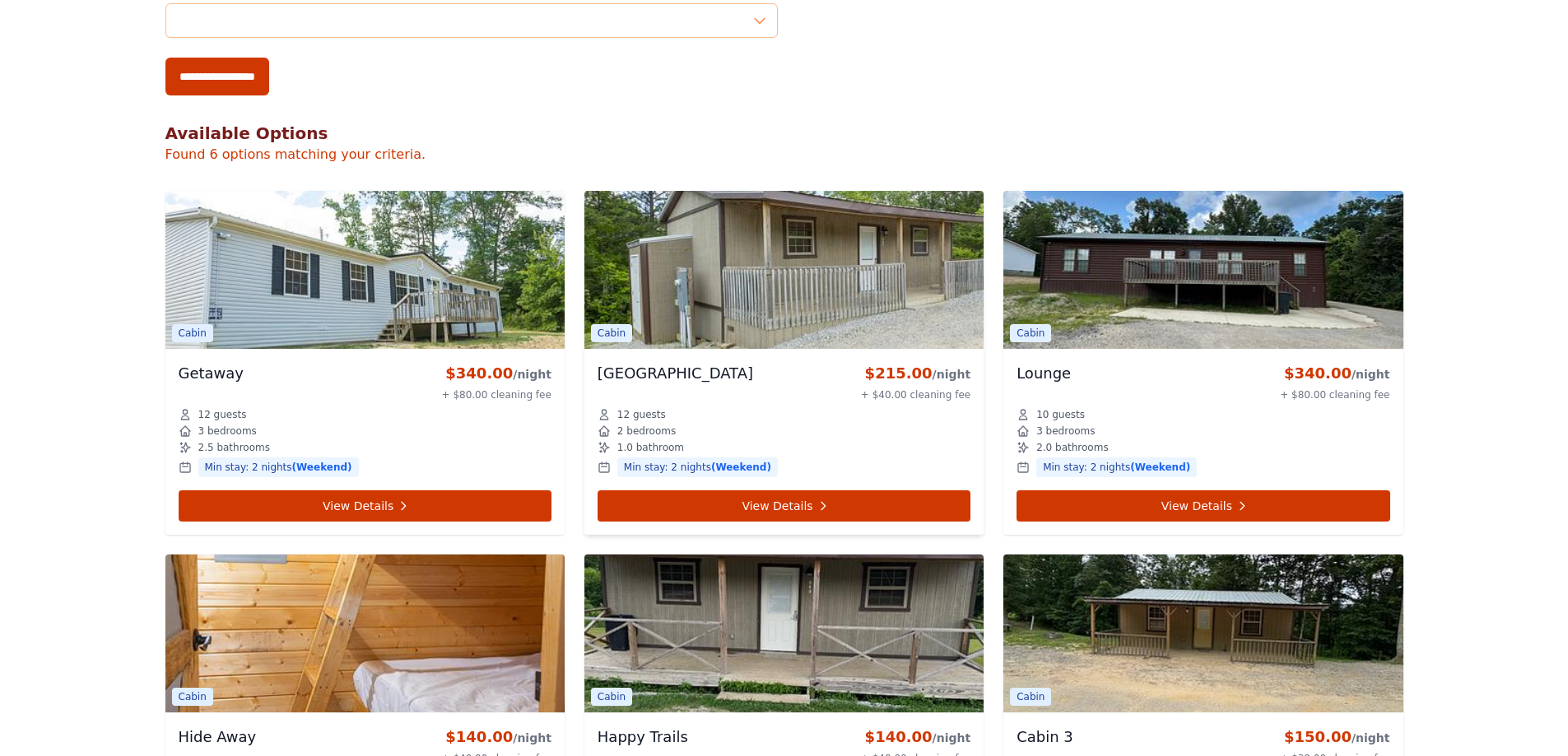
click at [834, 274] on img at bounding box center [784, 270] width 399 height 158
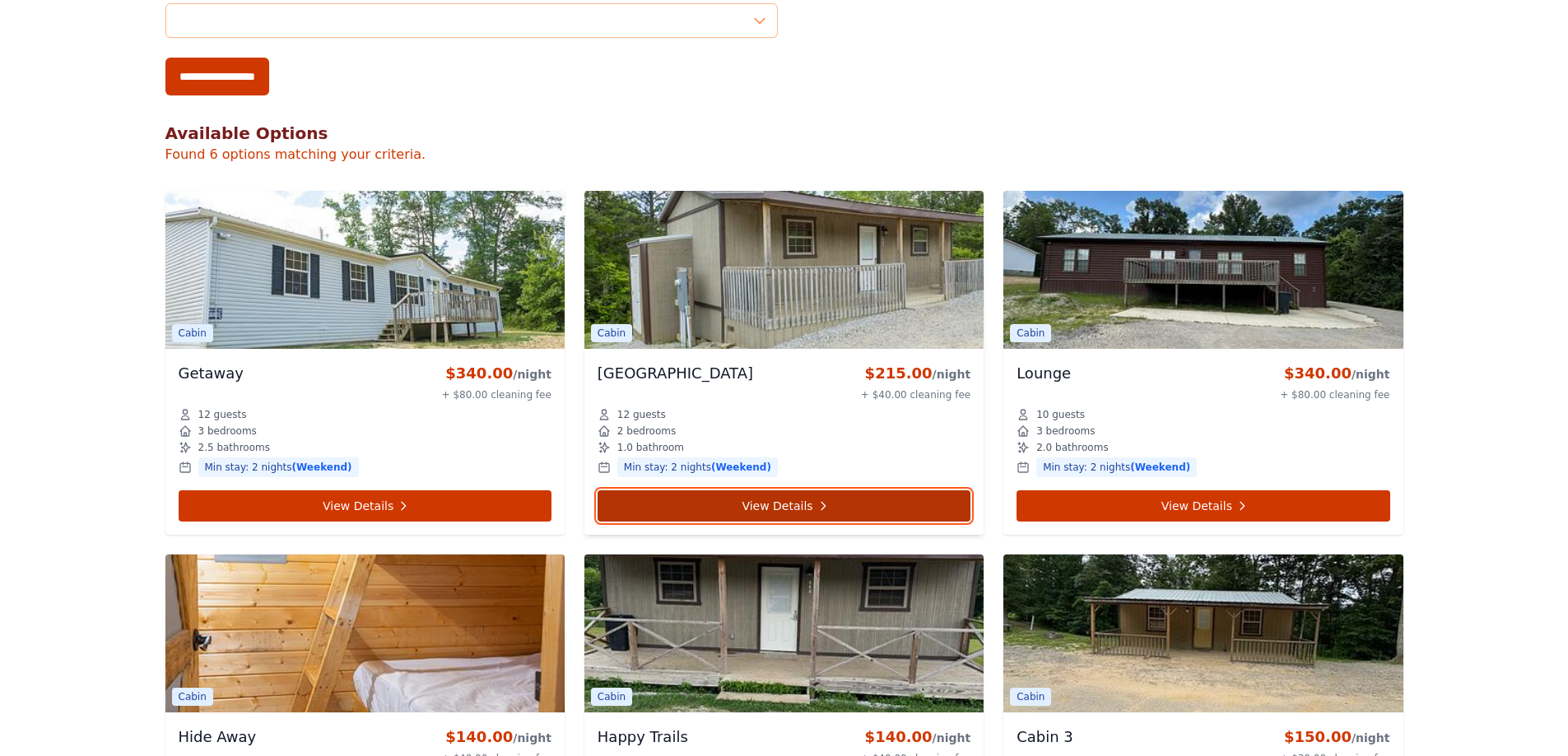
click at [779, 508] on link "View Details" at bounding box center [783, 506] width 372 height 31
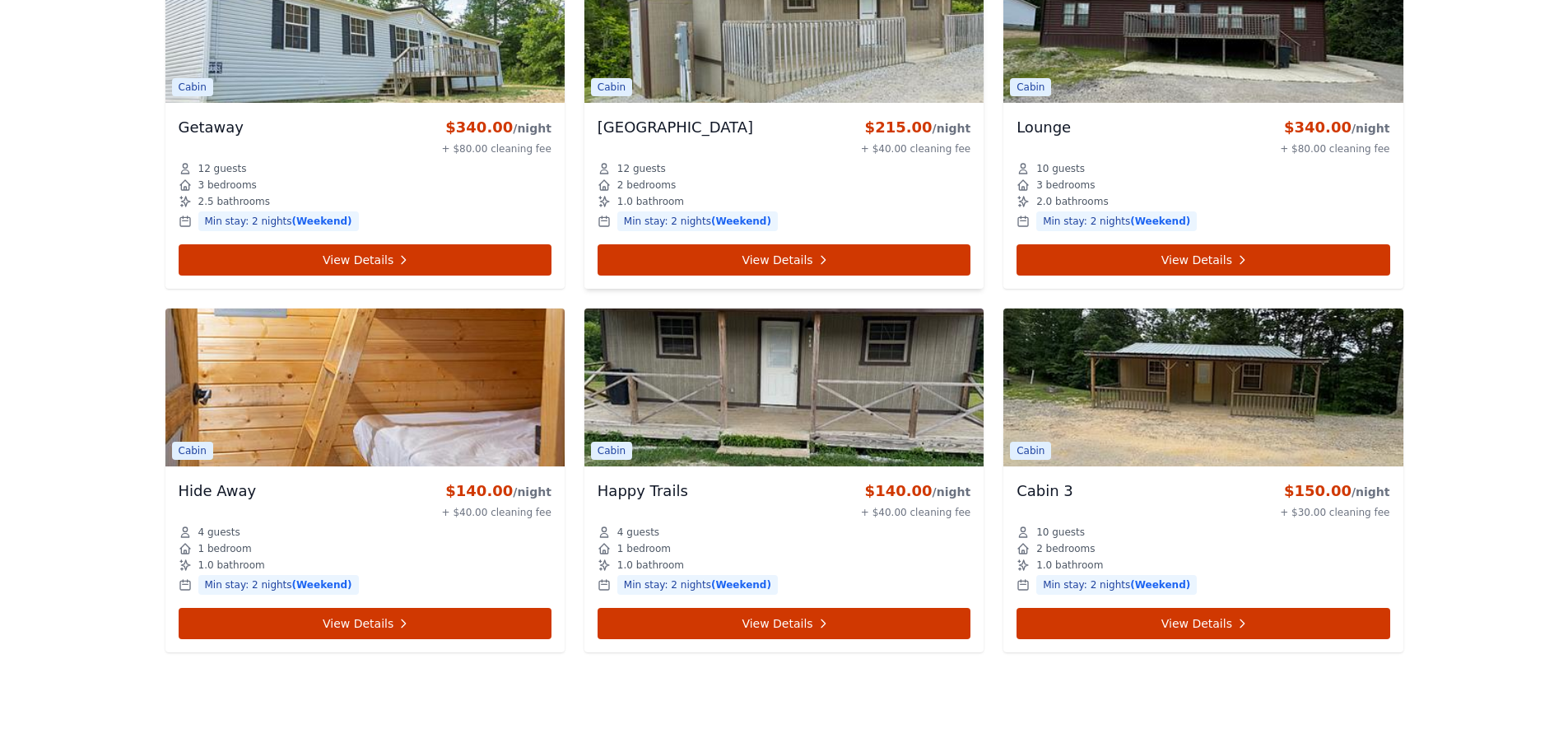
scroll to position [905, 0]
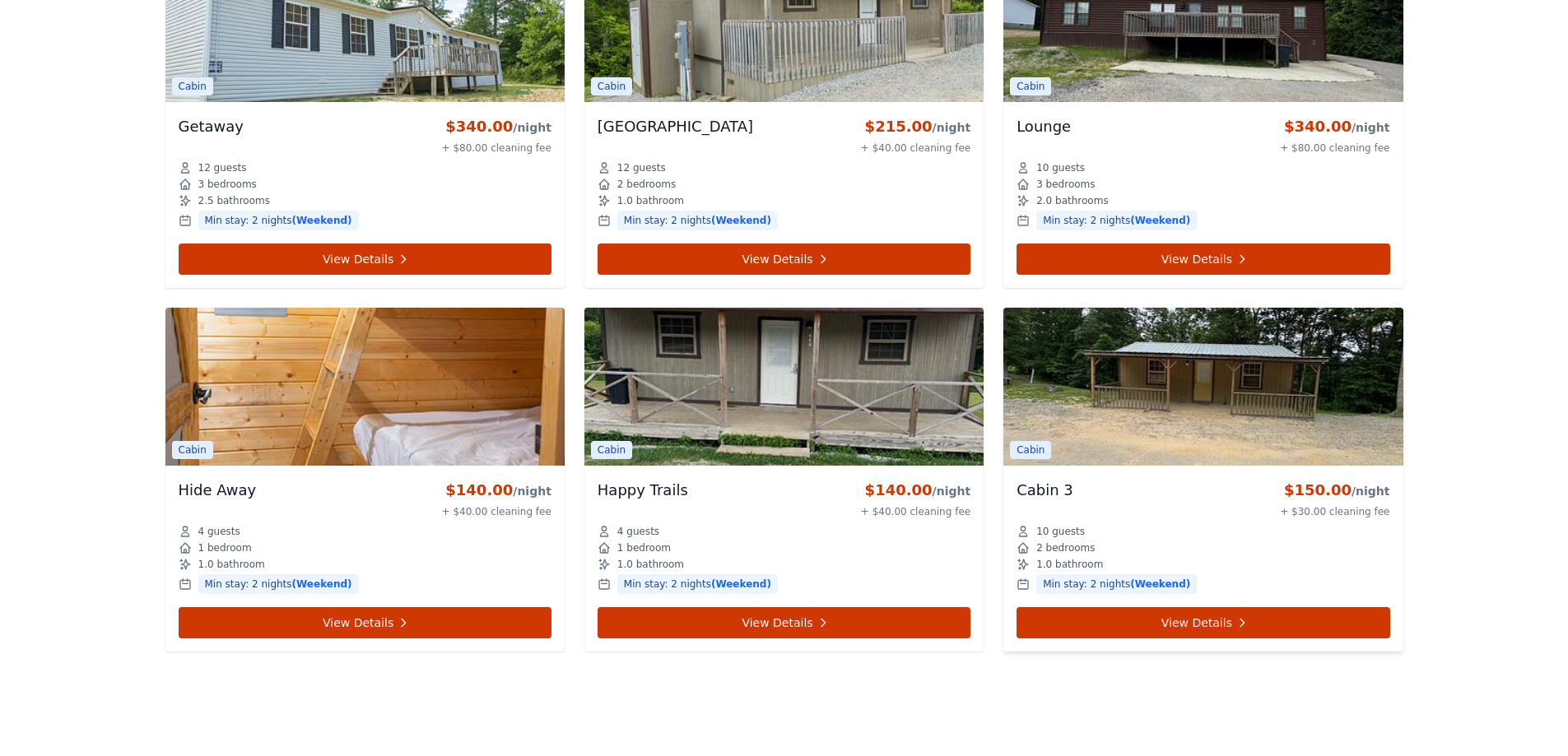
click at [1230, 425] on img at bounding box center [1202, 387] width 399 height 158
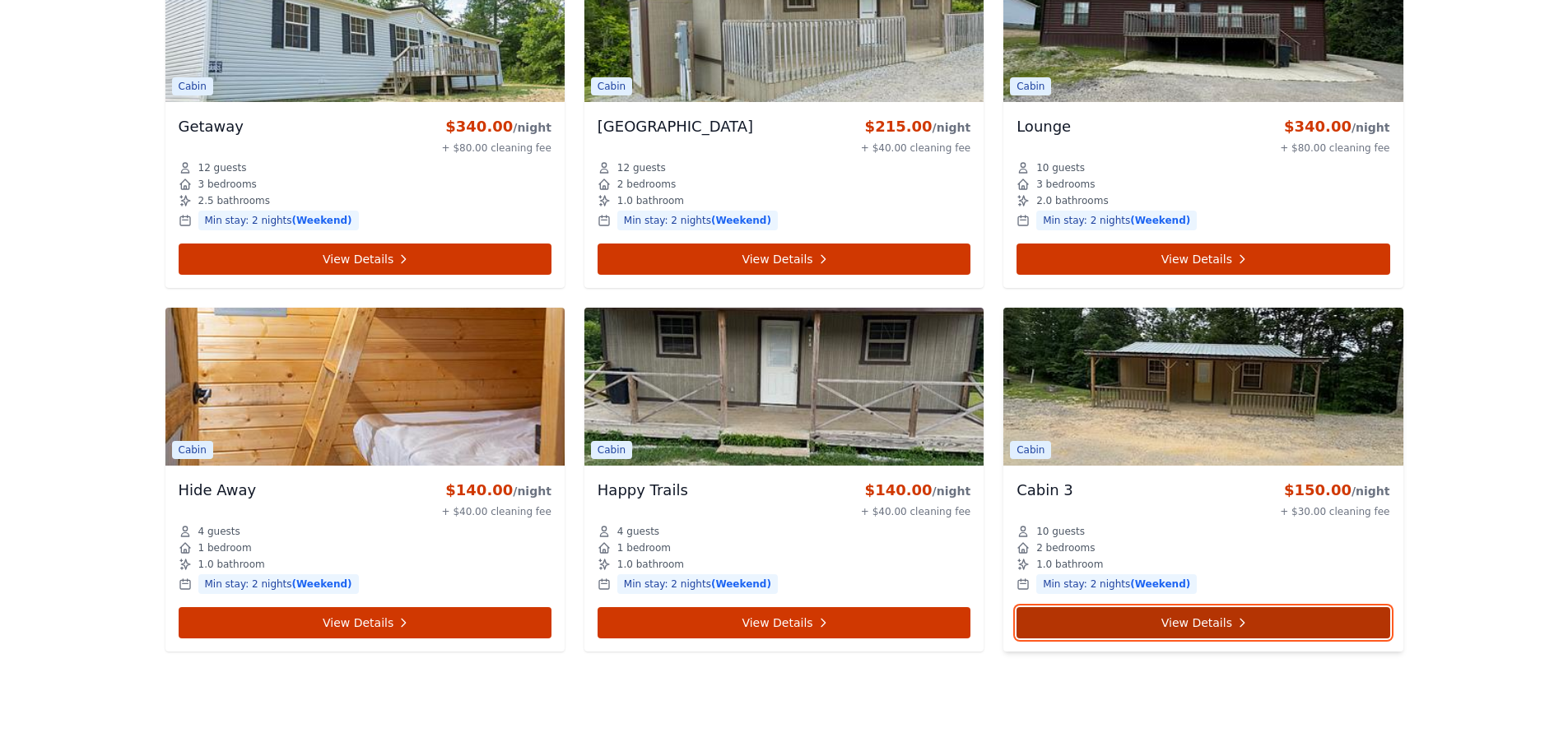
click at [1215, 633] on link "View Details" at bounding box center [1202, 623] width 372 height 31
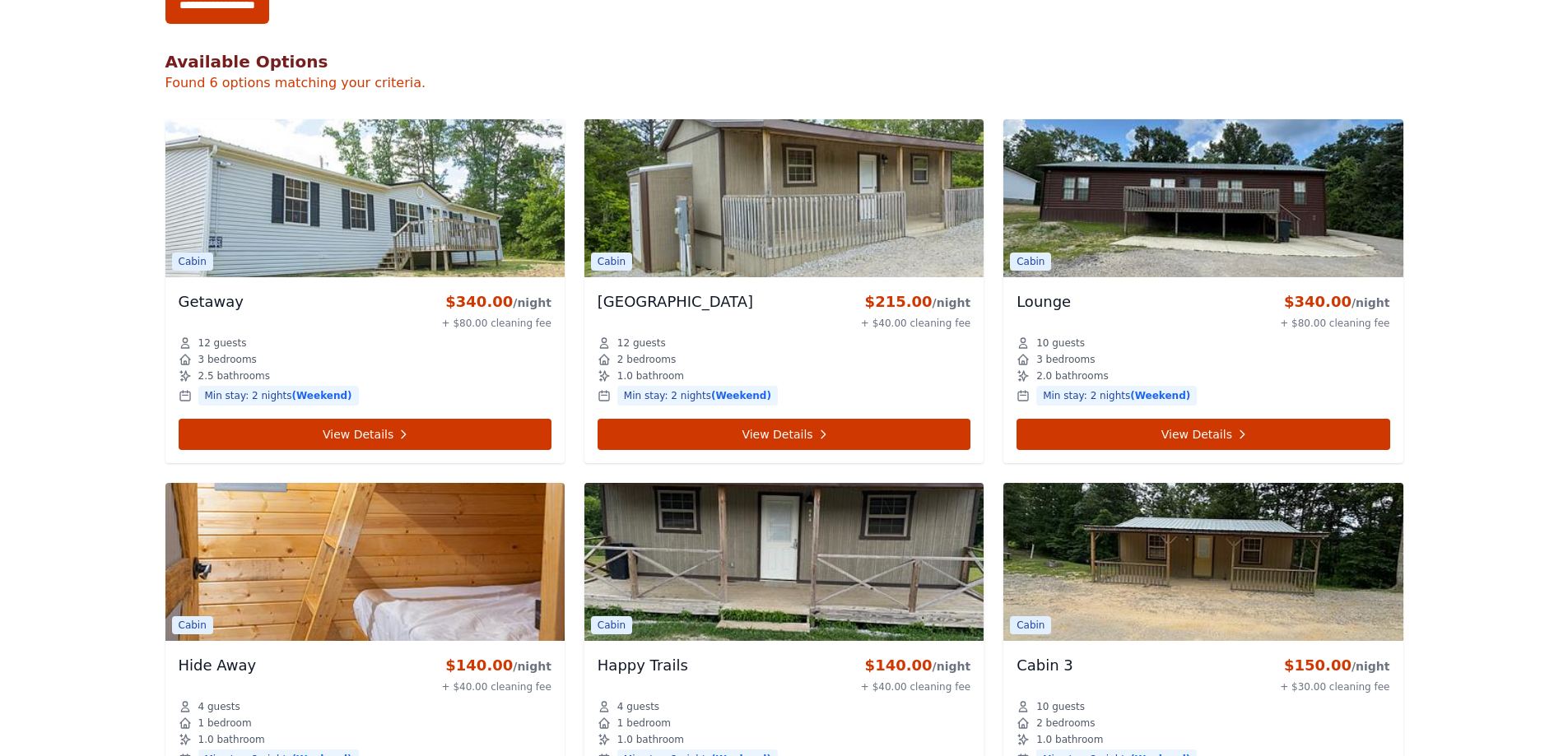
scroll to position [658, 0]
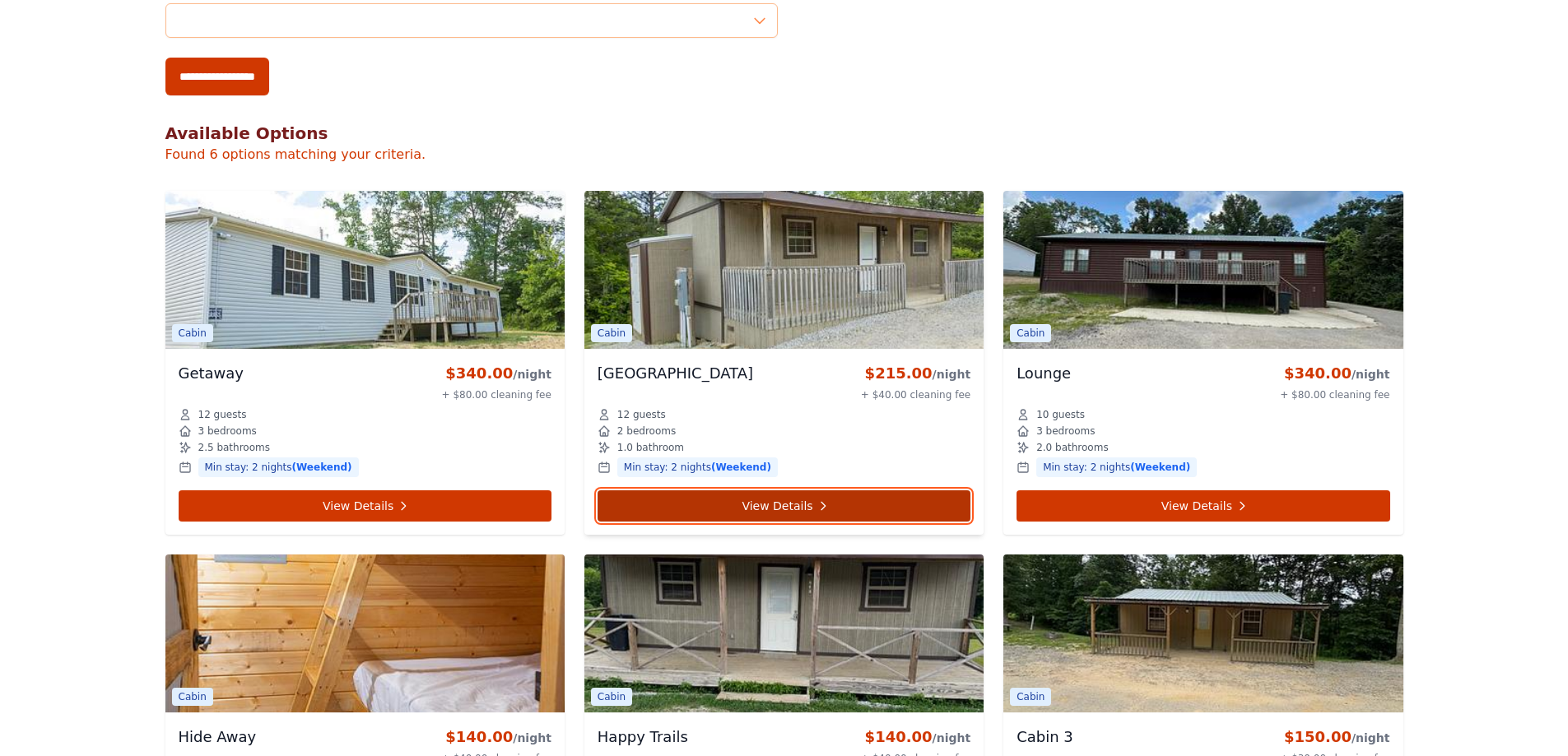
click at [778, 508] on link "View Details" at bounding box center [783, 506] width 372 height 31
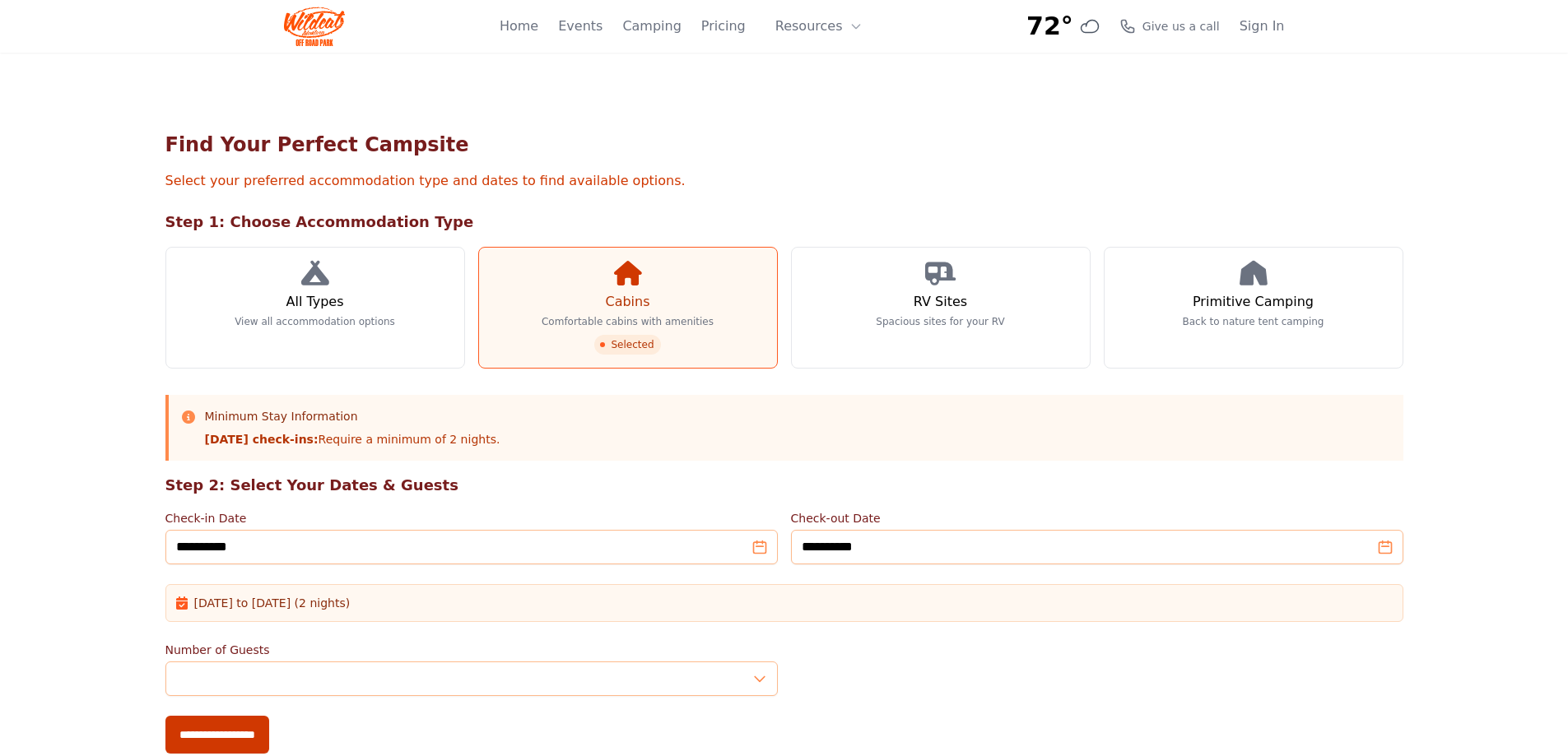
scroll to position [658, 0]
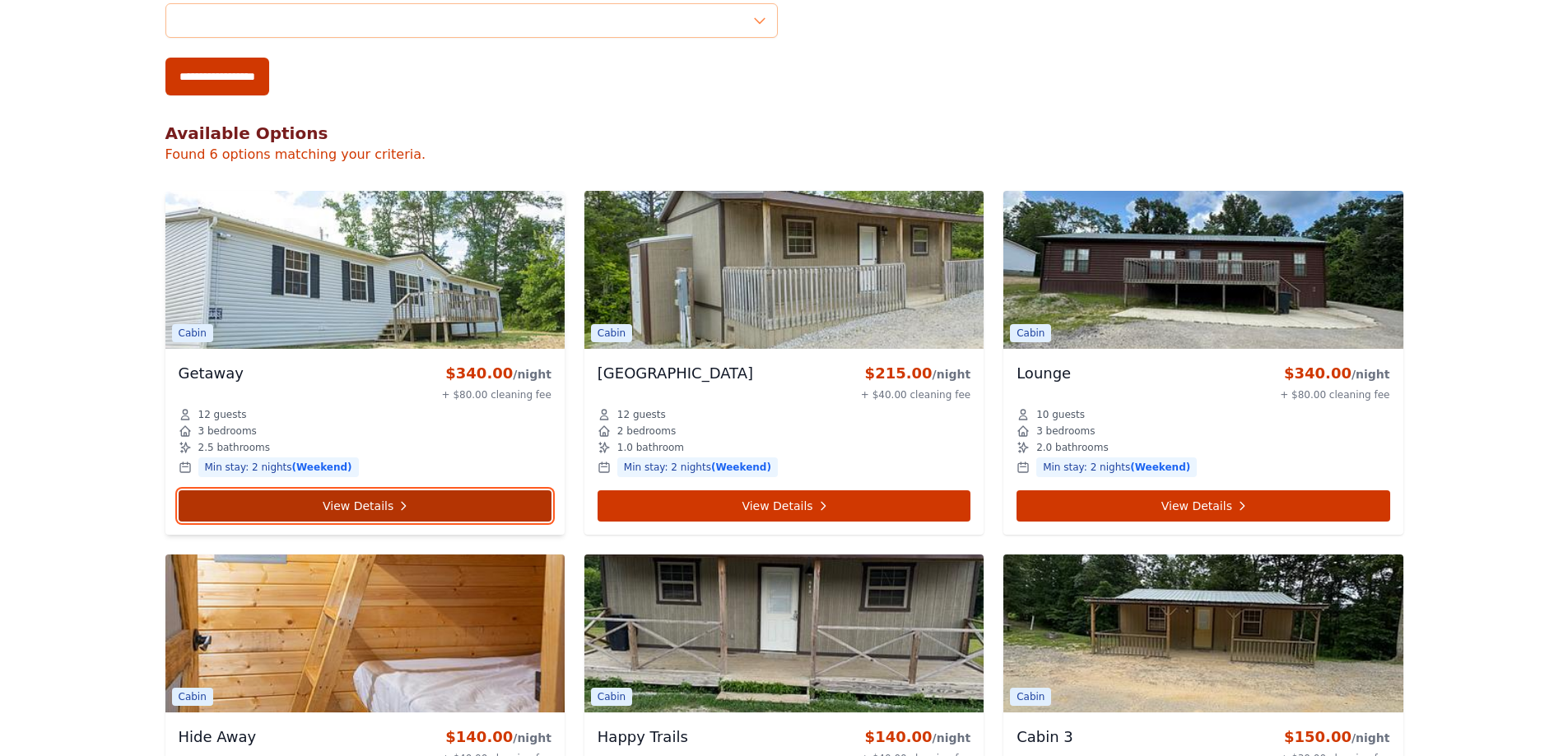
click at [355, 509] on link "View Details" at bounding box center [364, 506] width 372 height 31
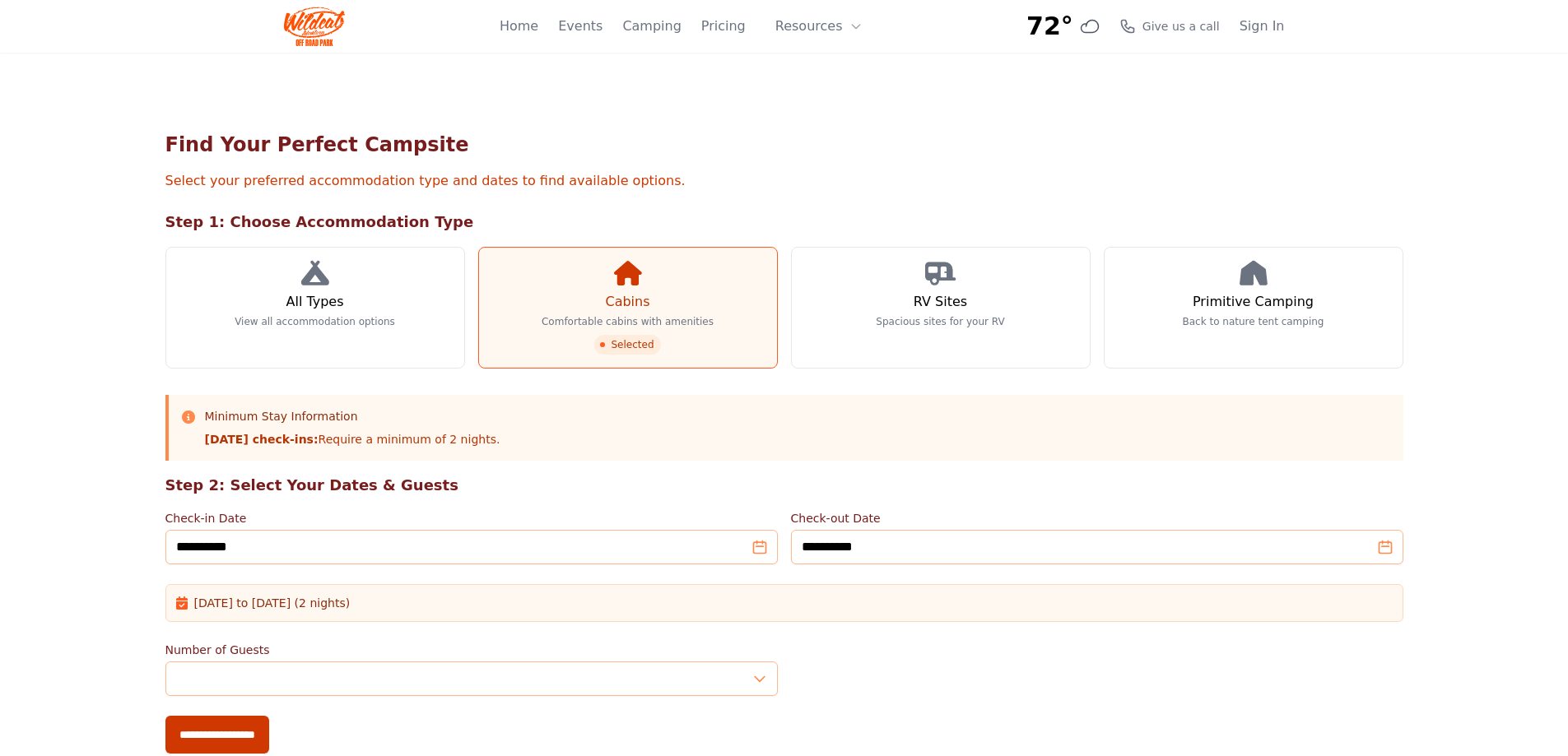
scroll to position [658, 0]
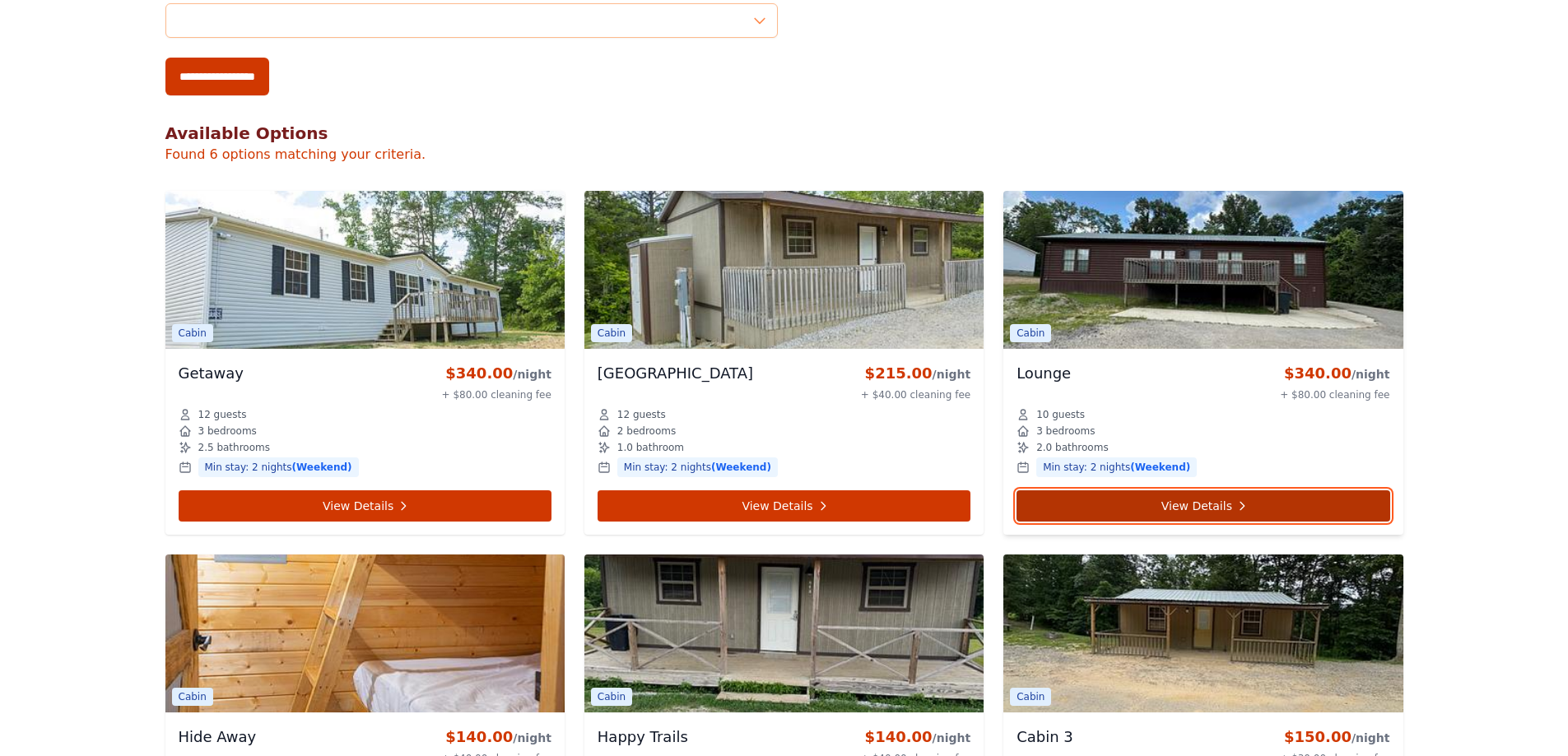
click at [1184, 510] on link "View Details" at bounding box center [1202, 506] width 372 height 31
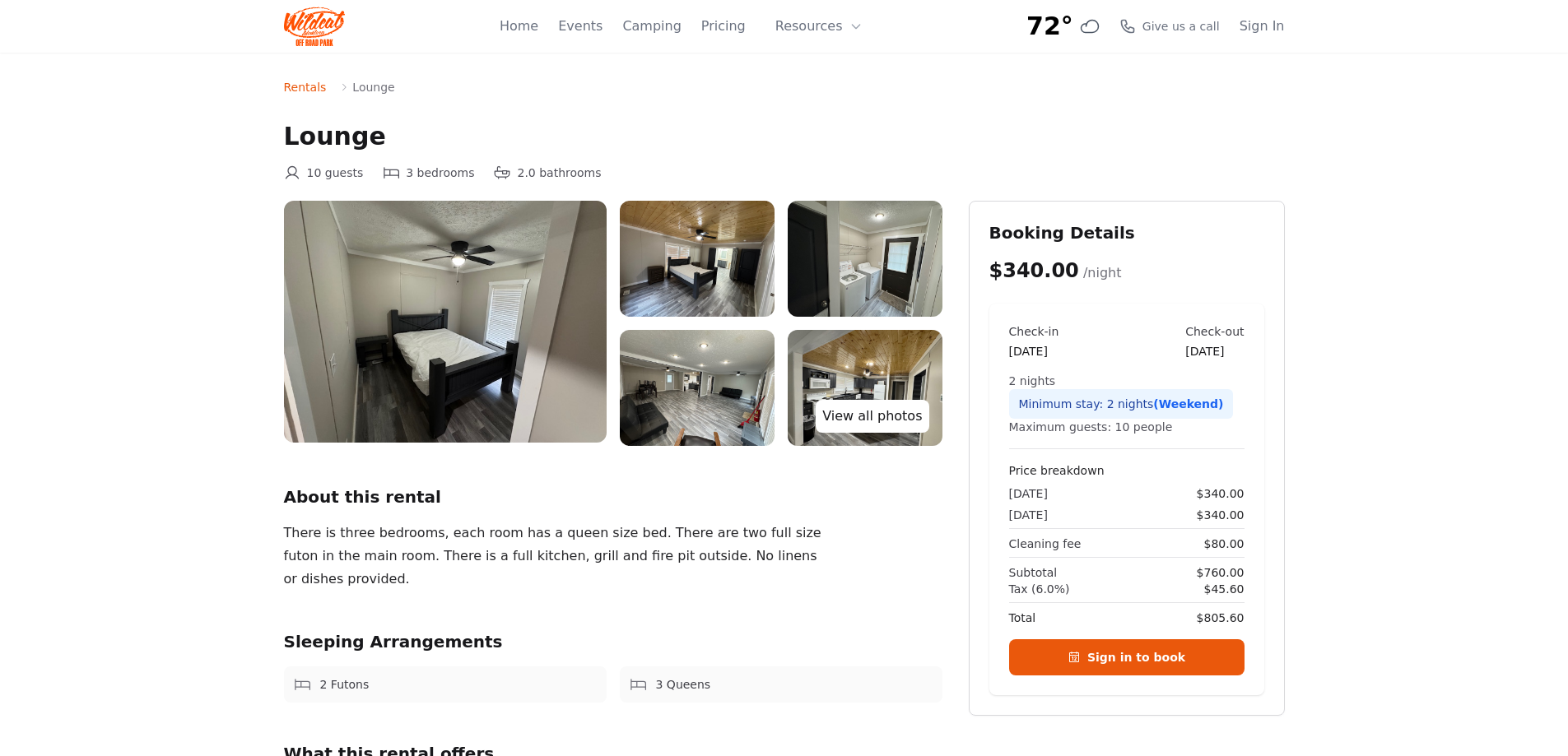
click at [863, 424] on link "View all photos" at bounding box center [871, 416] width 113 height 33
click at [864, 423] on link "View all photos" at bounding box center [871, 416] width 113 height 33
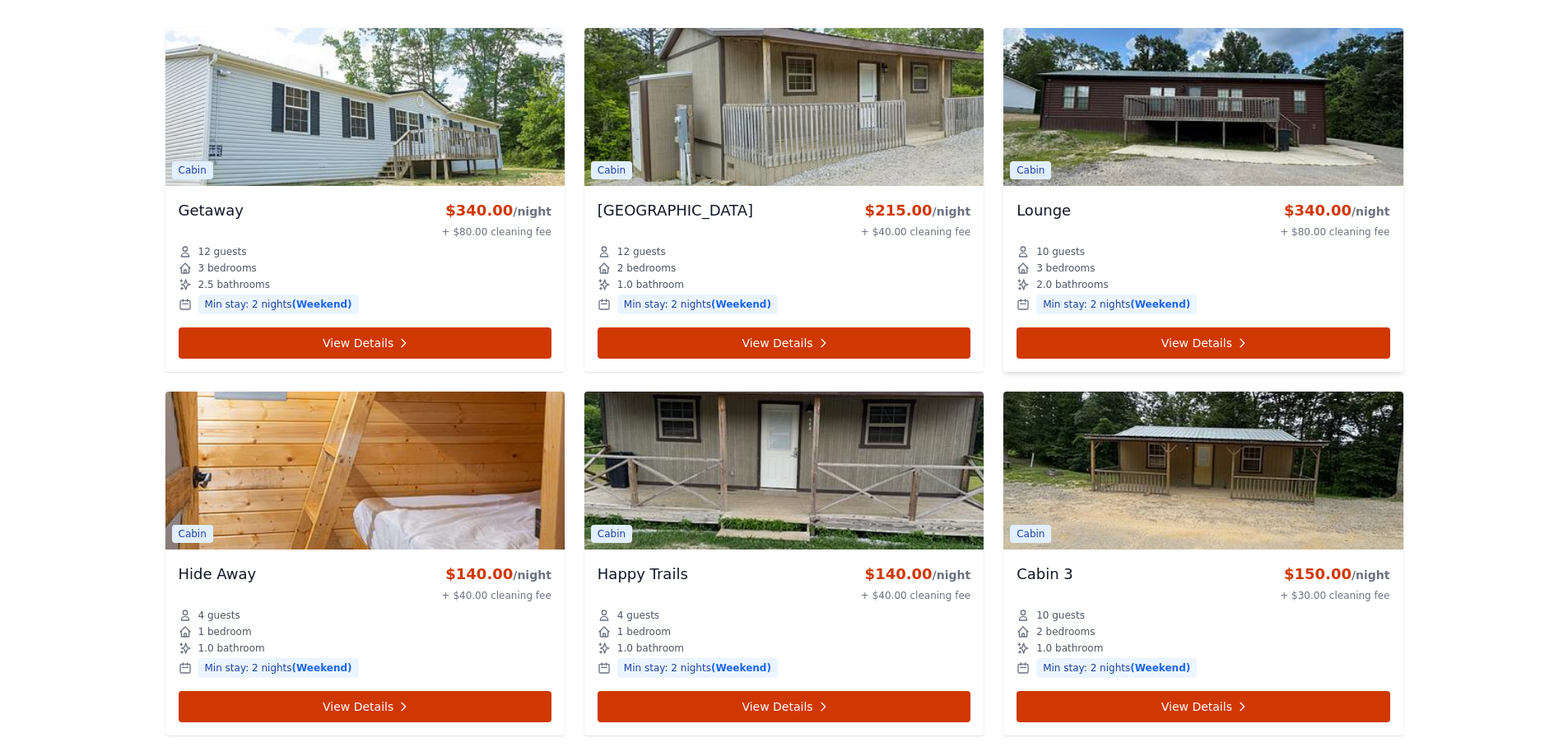
scroll to position [823, 0]
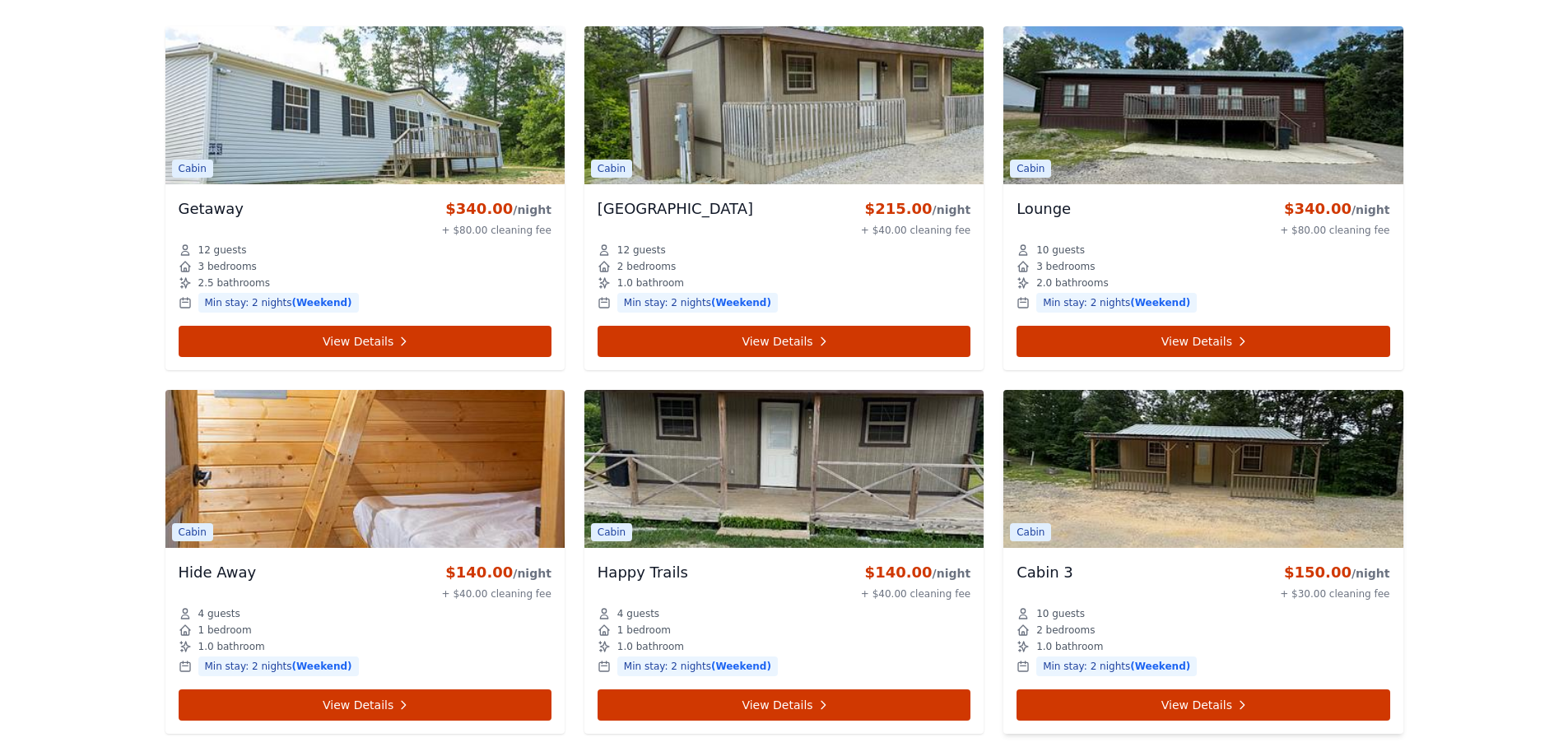
click at [1202, 490] on img at bounding box center [1202, 469] width 399 height 158
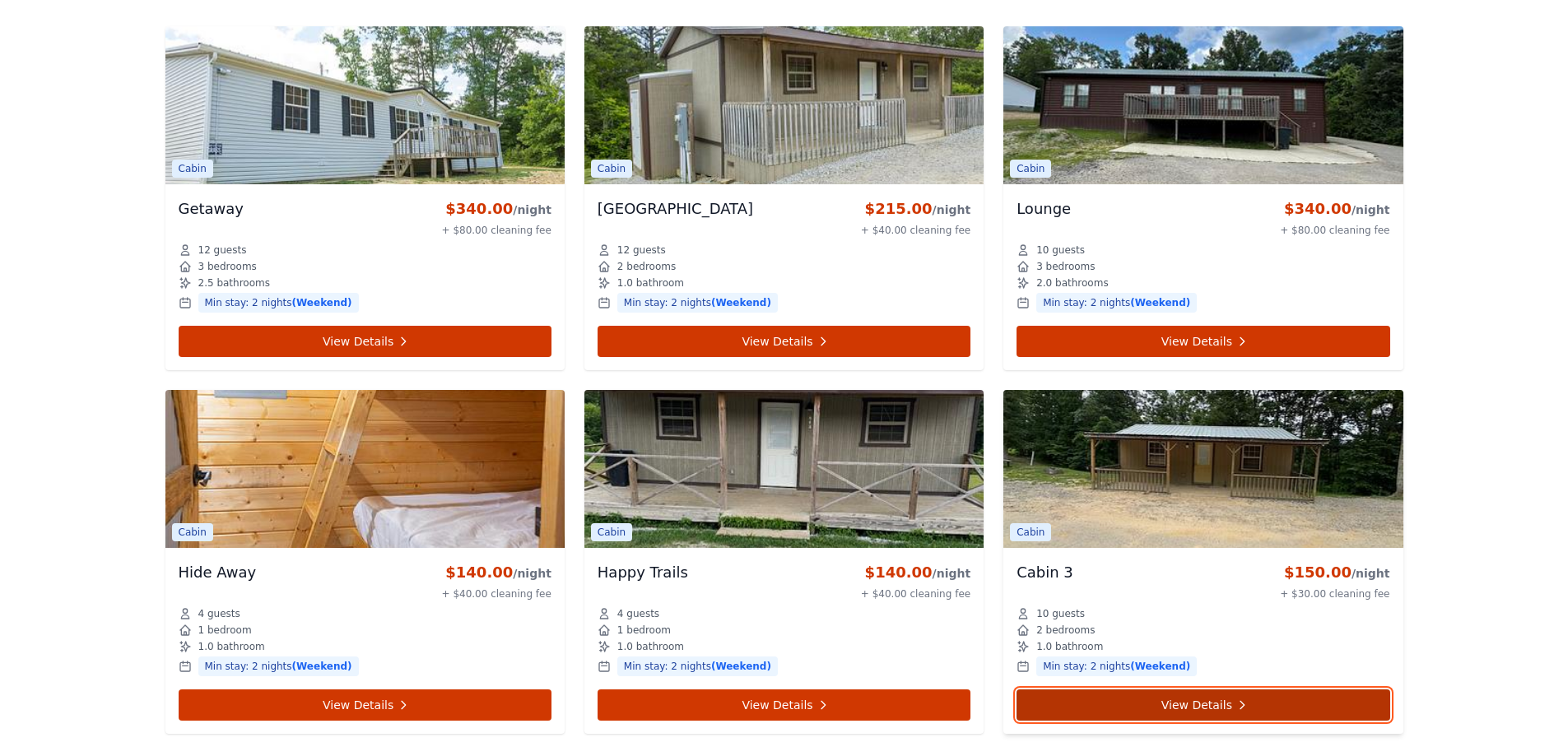
click at [1192, 704] on link "View Details" at bounding box center [1202, 705] width 372 height 31
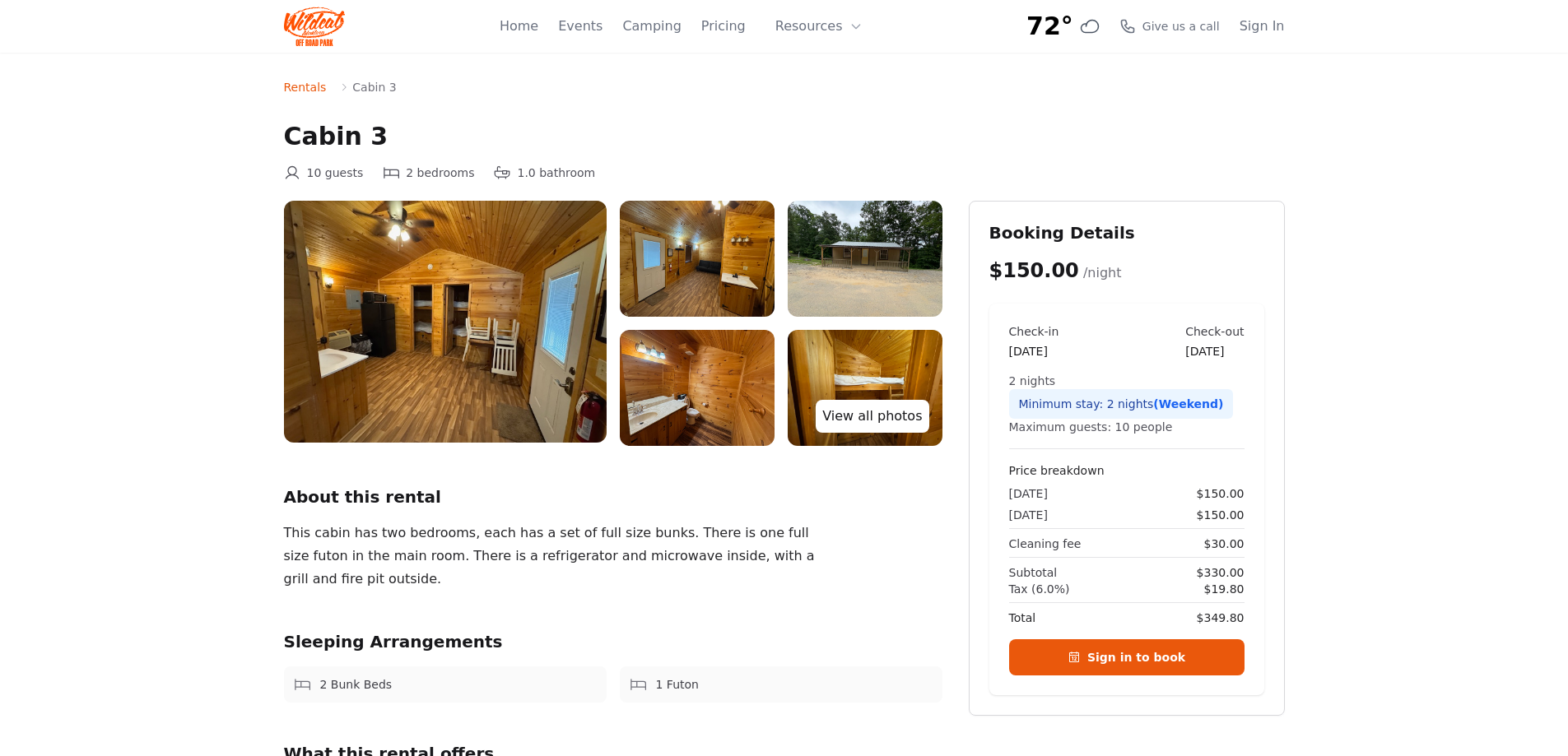
click at [901, 422] on link "View all photos" at bounding box center [871, 416] width 113 height 33
